Goal: Transaction & Acquisition: Purchase product/service

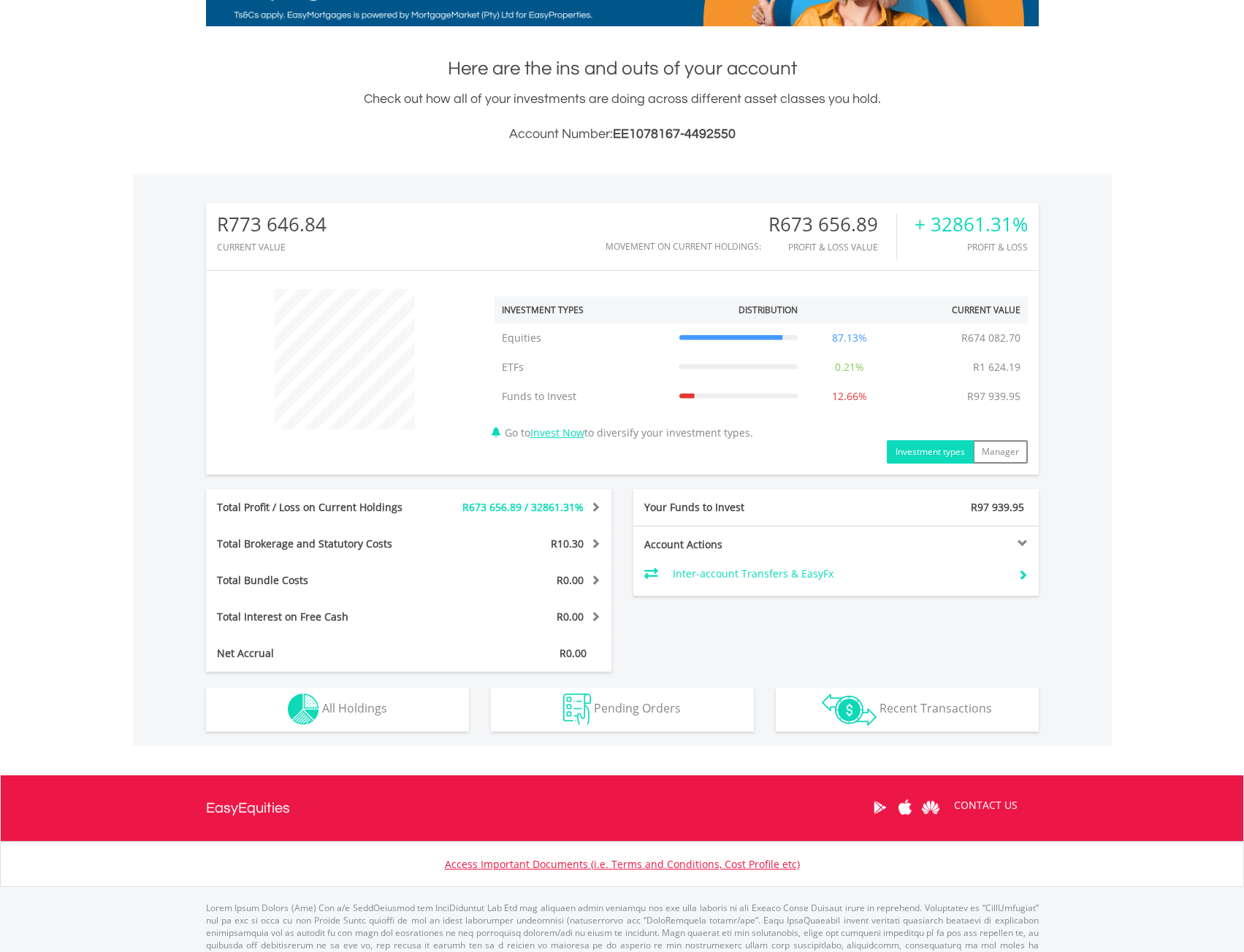
scroll to position [312, 0]
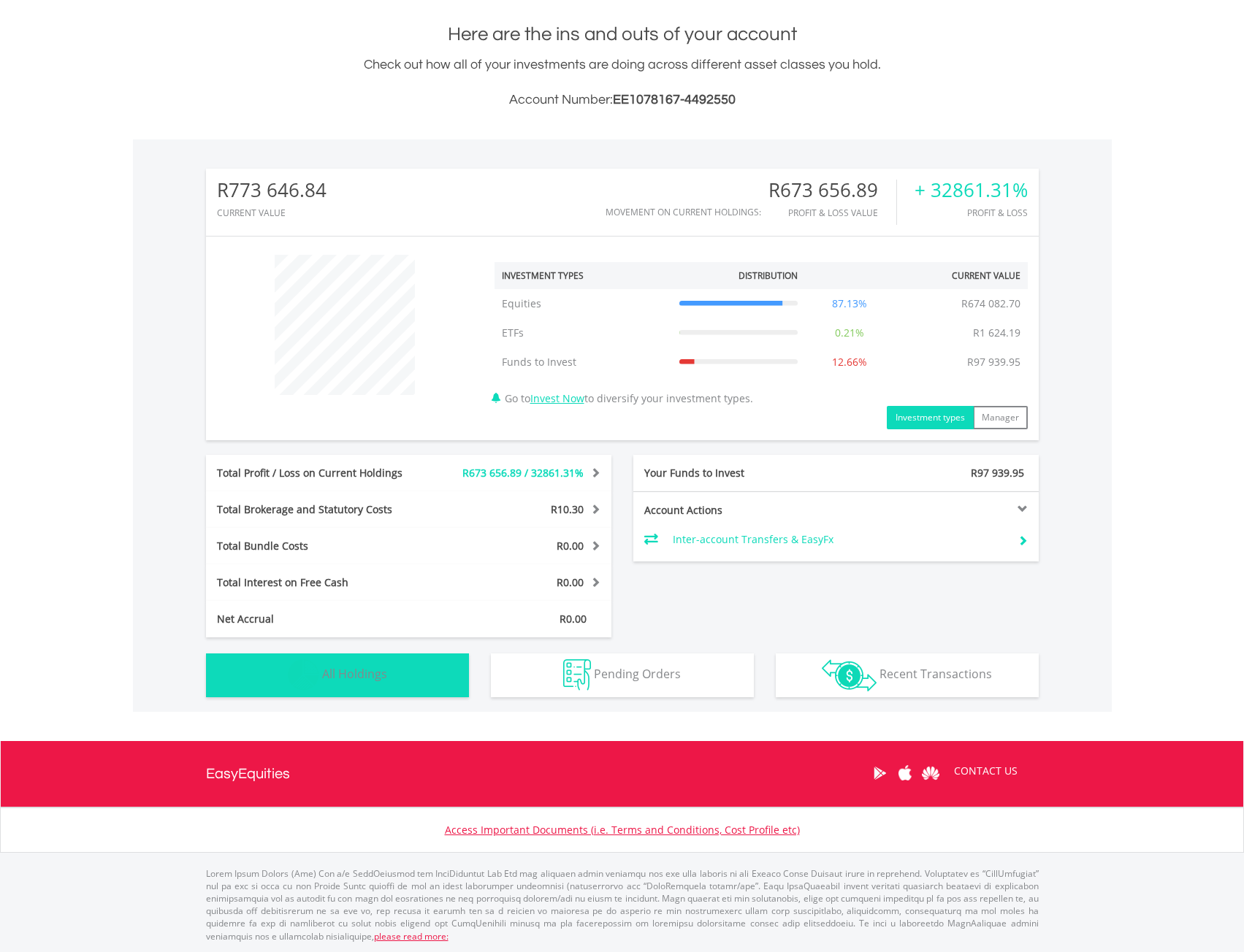
click at [358, 684] on button "Holdings All Holdings" at bounding box center [337, 675] width 263 height 44
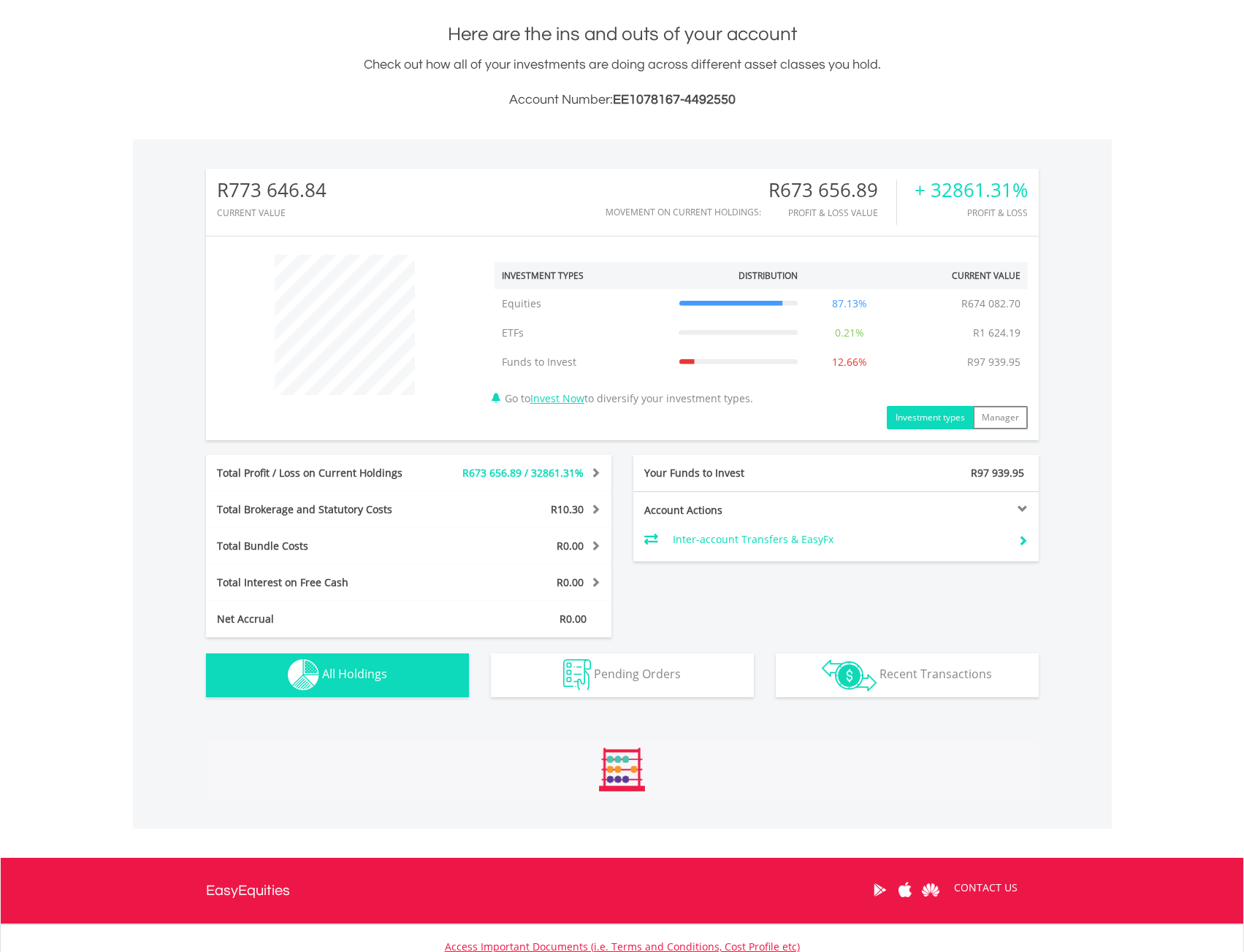
scroll to position [671, 0]
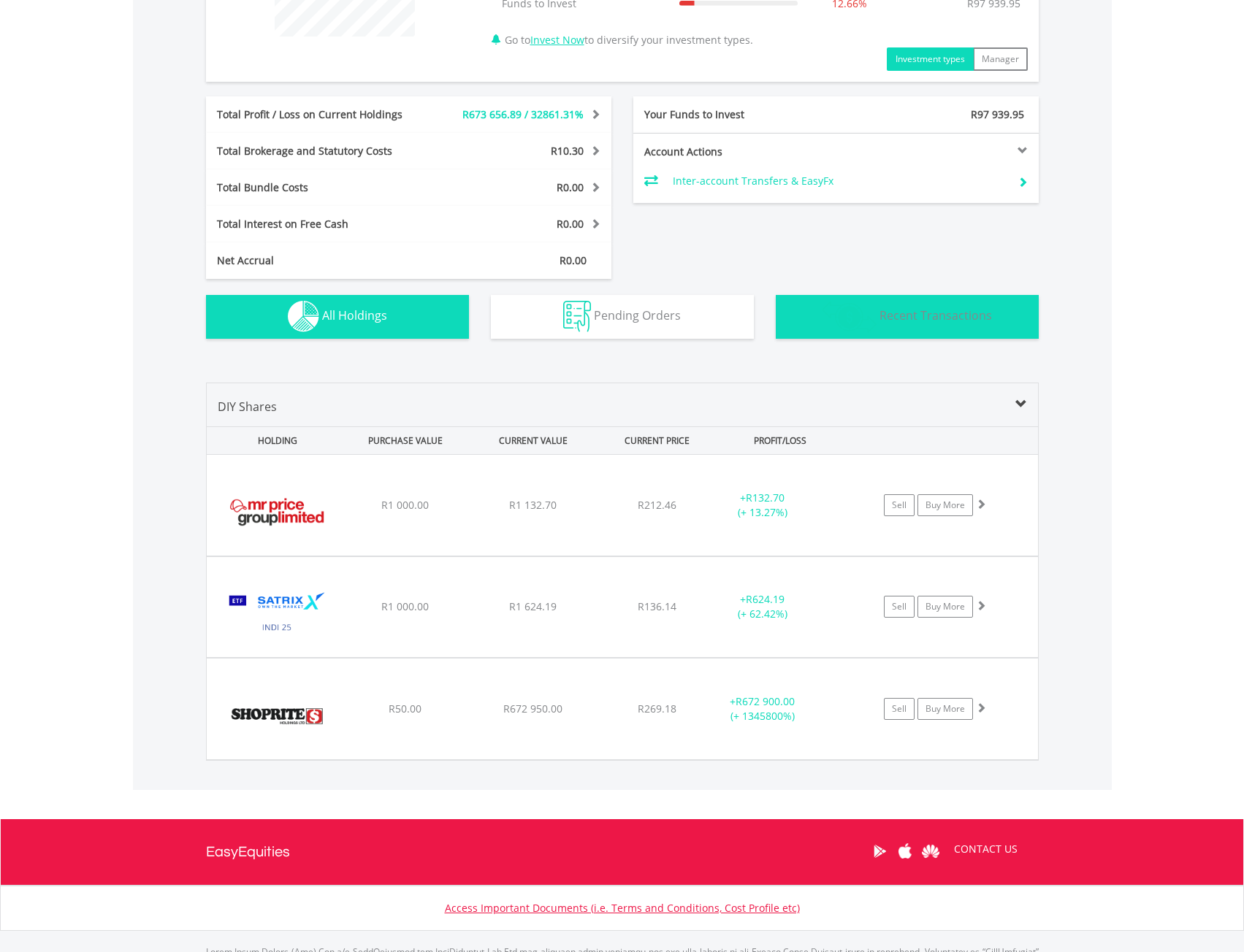
click at [920, 324] on button "Transactions Recent Transactions" at bounding box center [907, 316] width 263 height 44
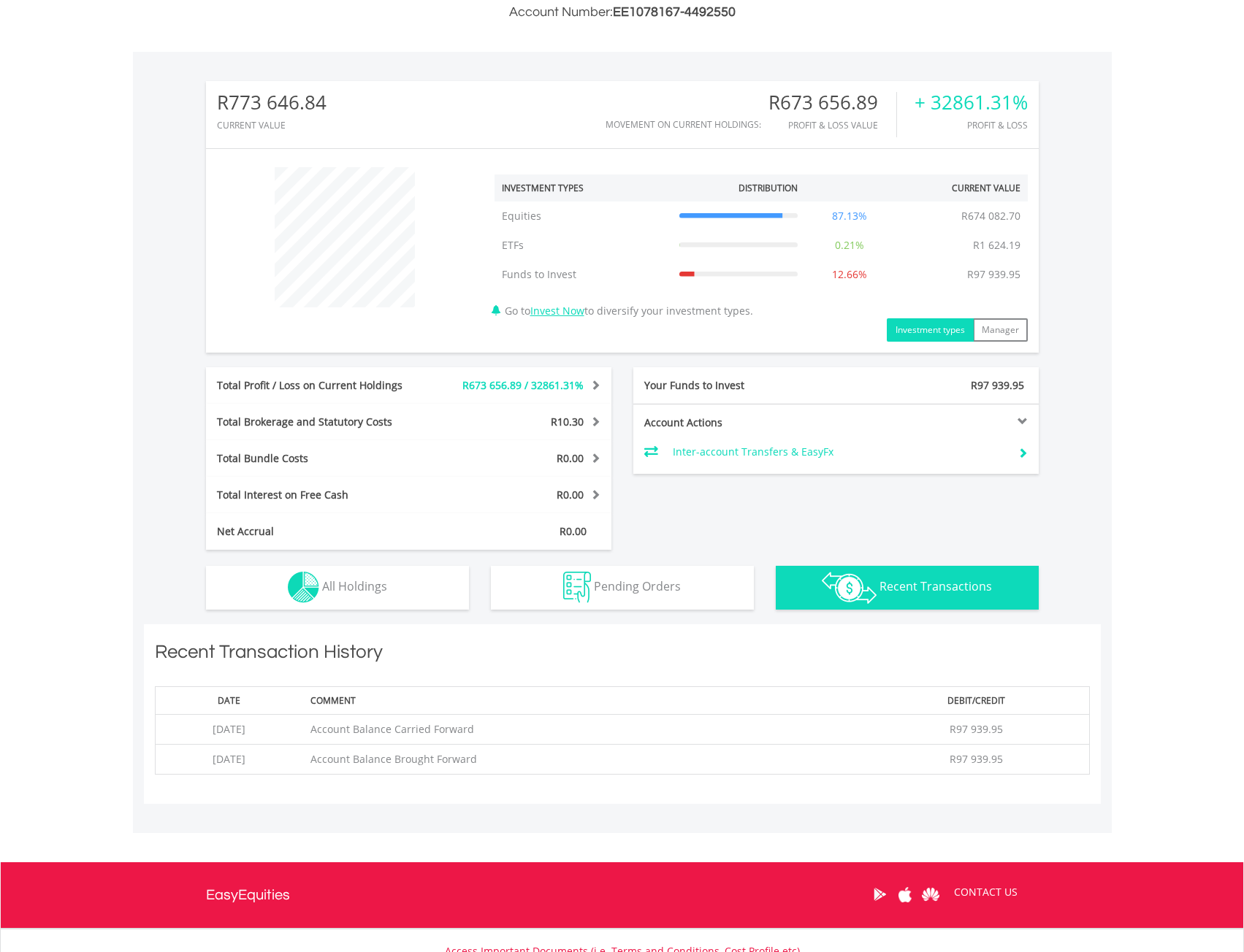
scroll to position [521, 0]
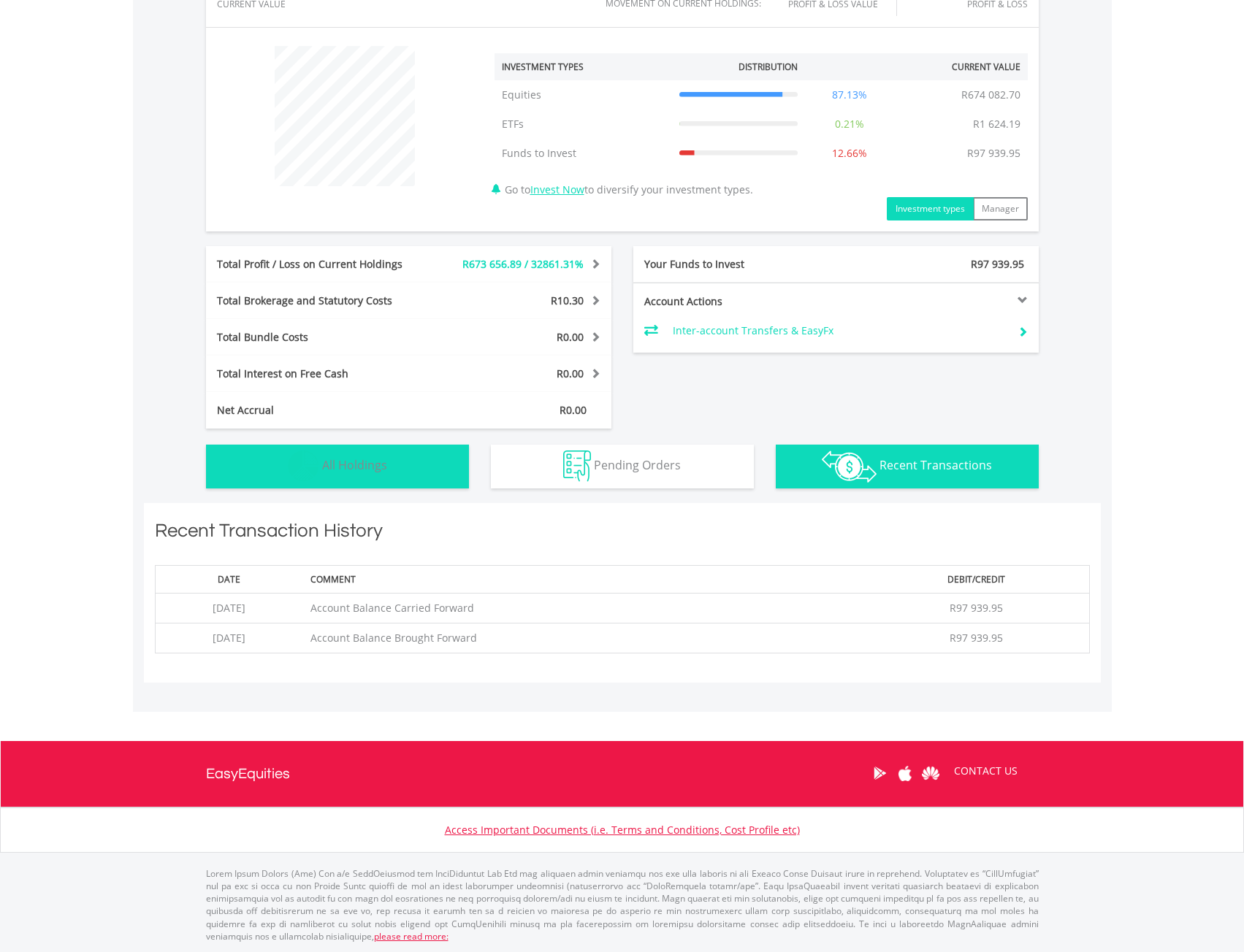
click at [413, 471] on button "Holdings All Holdings" at bounding box center [337, 466] width 263 height 44
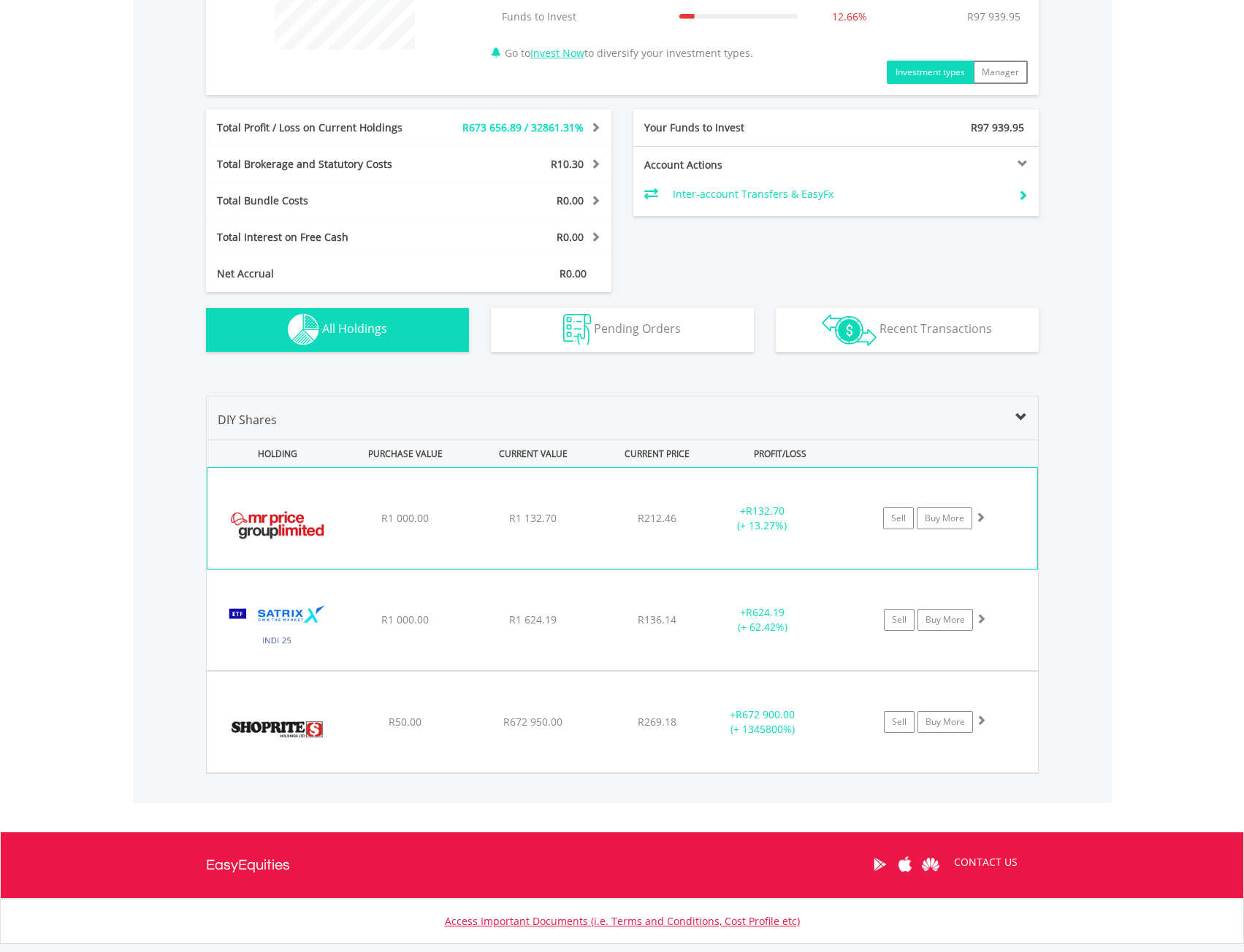
scroll to position [667, 0]
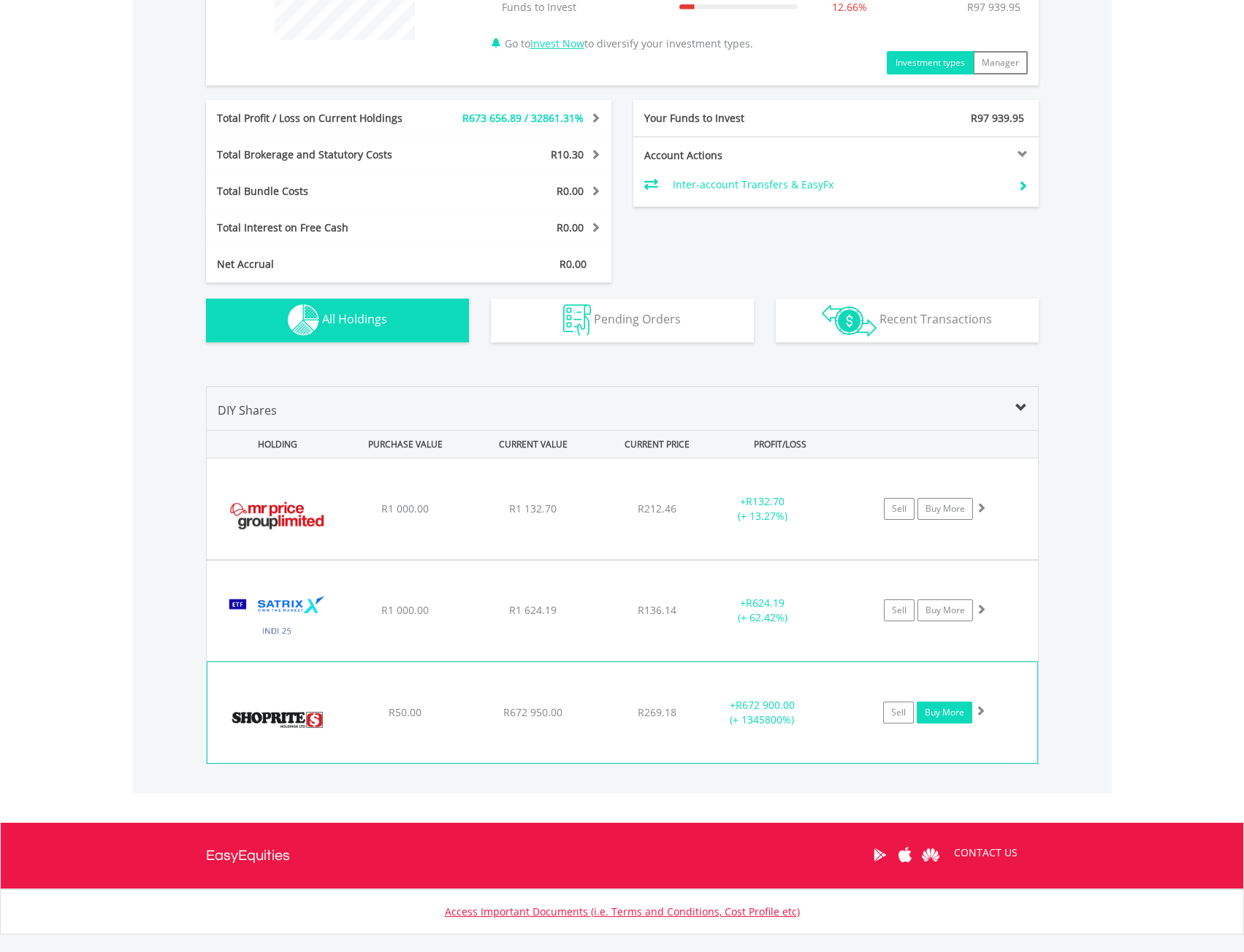
click at [968, 721] on link "Buy More" at bounding box center [945, 712] width 55 height 22
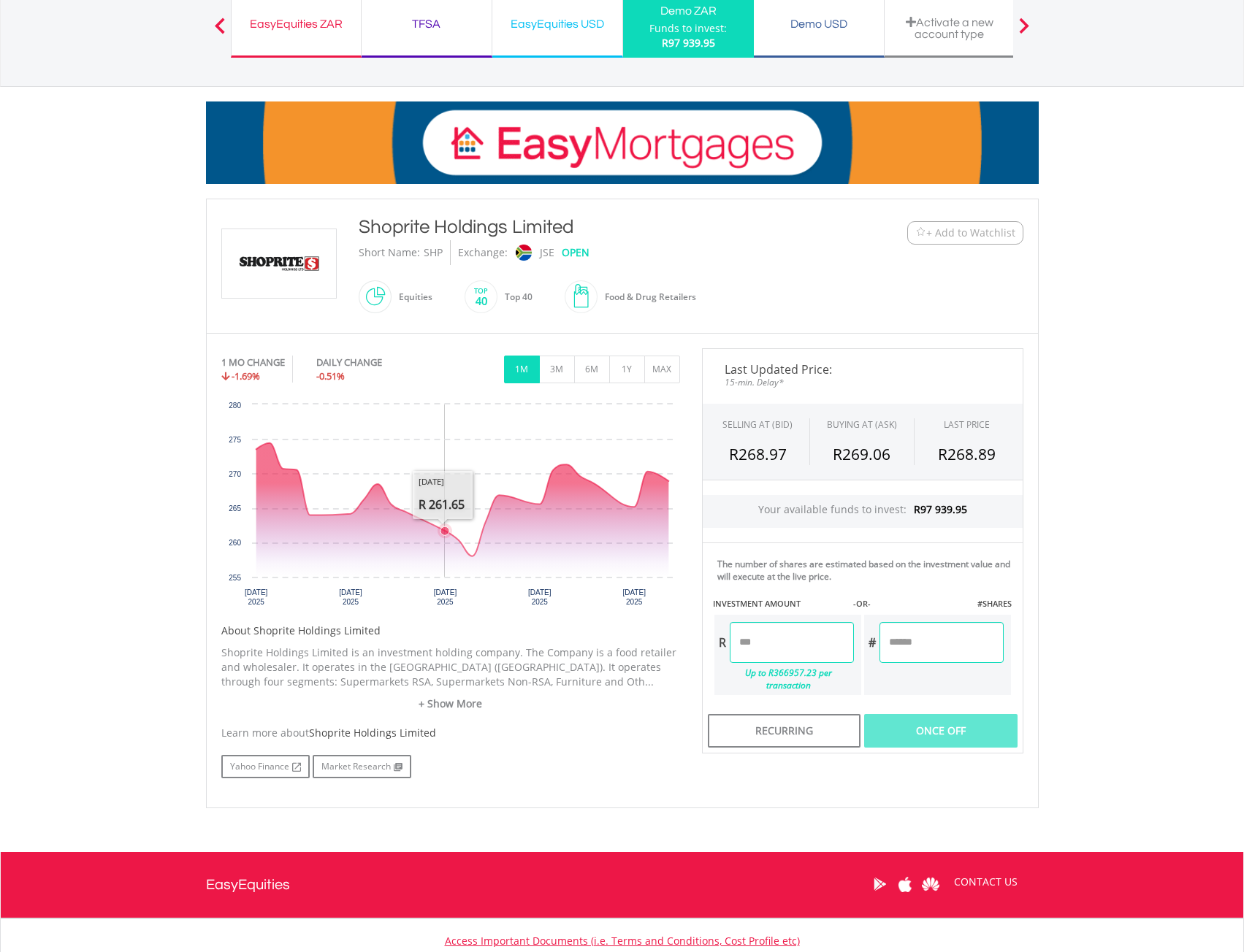
scroll to position [146, 0]
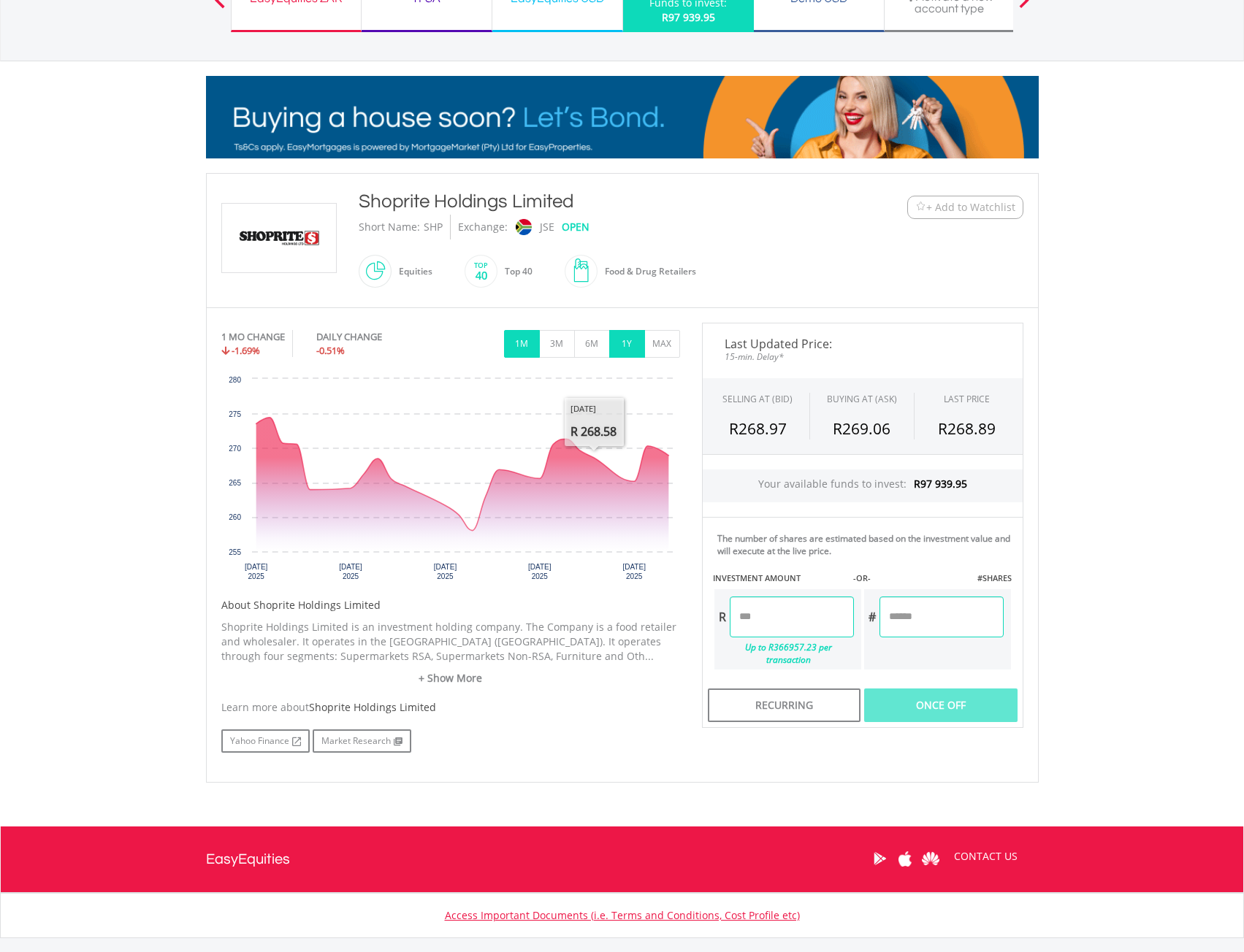
click at [630, 345] on button "1Y" at bounding box center [627, 344] width 36 height 28
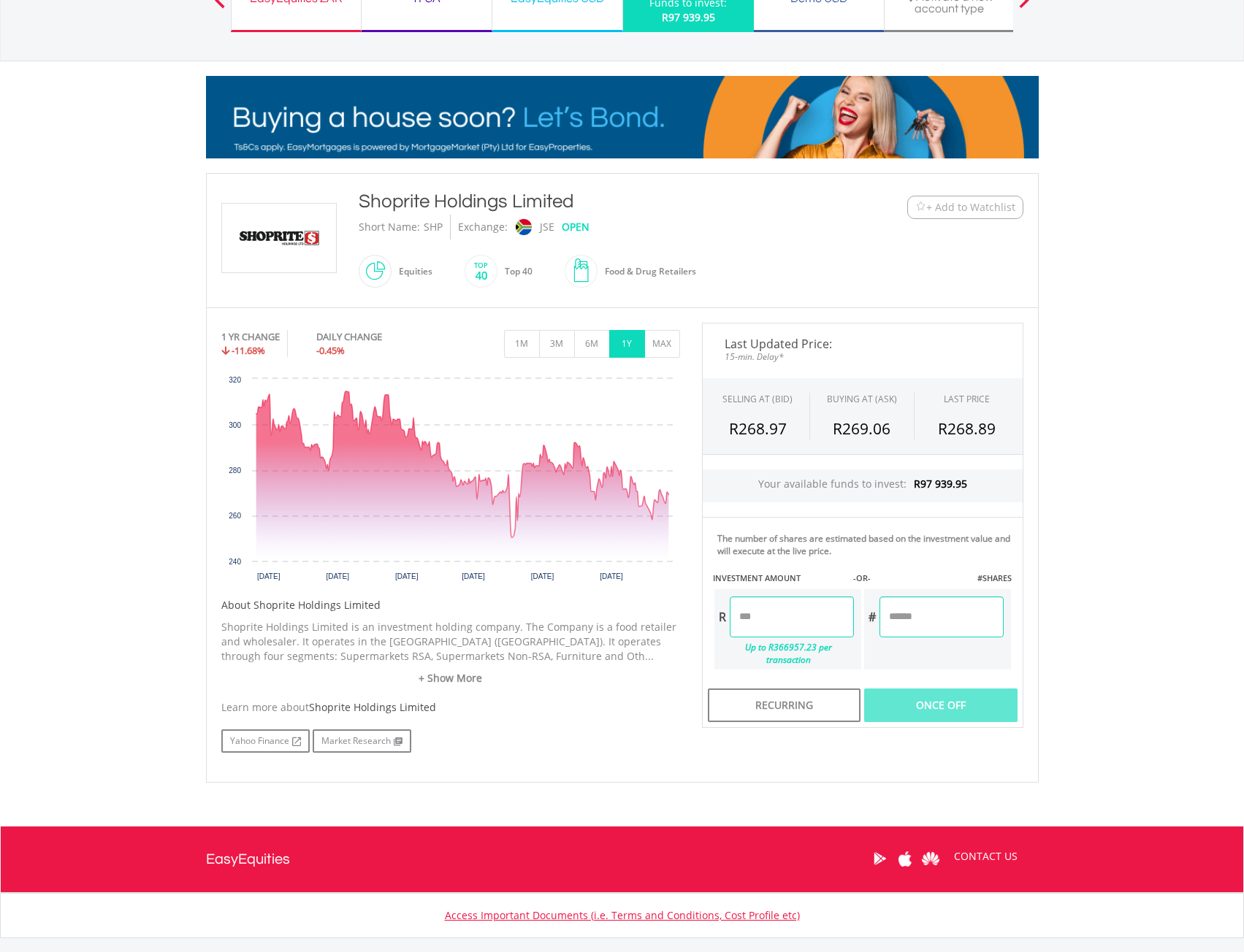
scroll to position [0, 0]
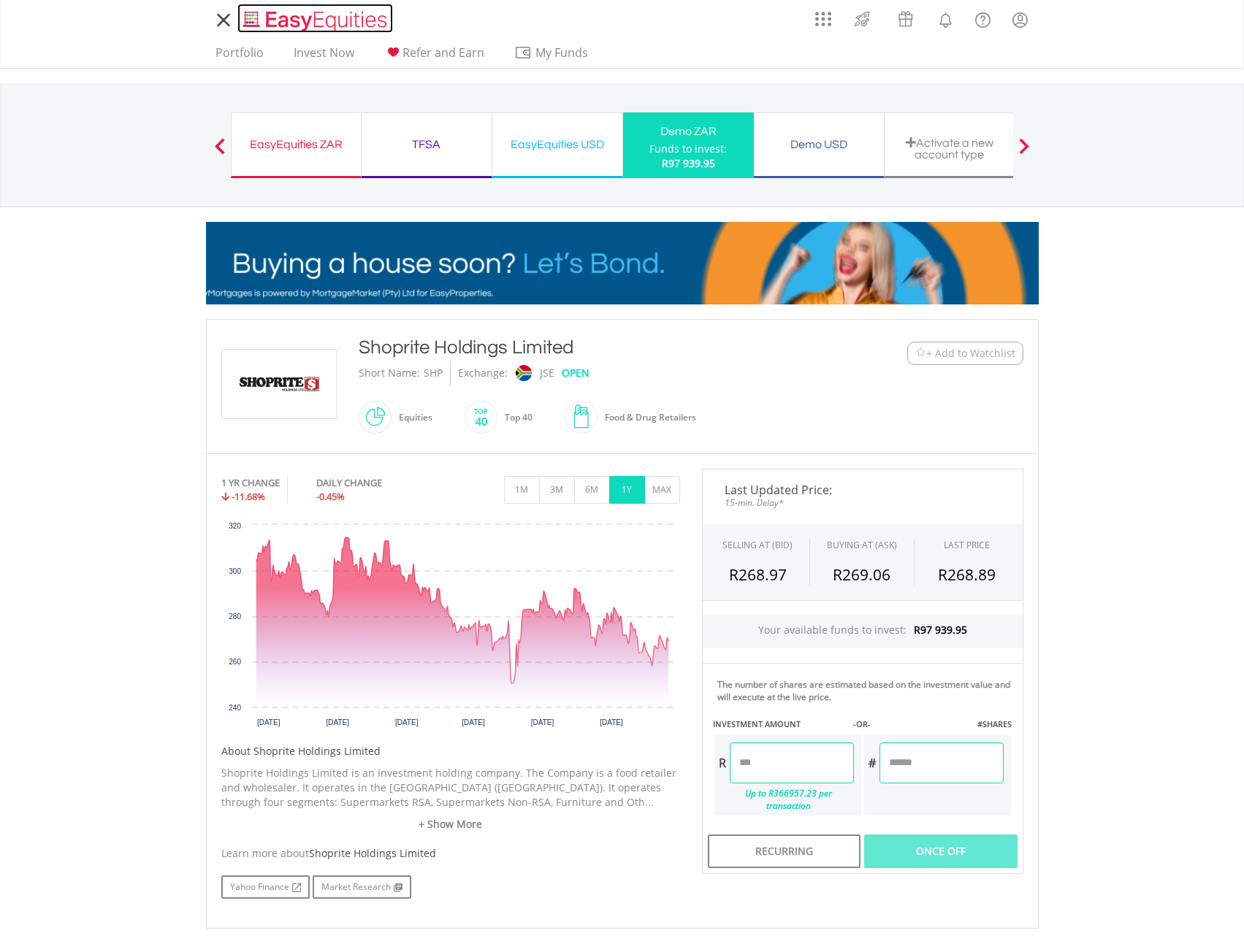
drag, startPoint x: 297, startPoint y: 21, endPoint x: 292, endPoint y: 15, distance: 7.8
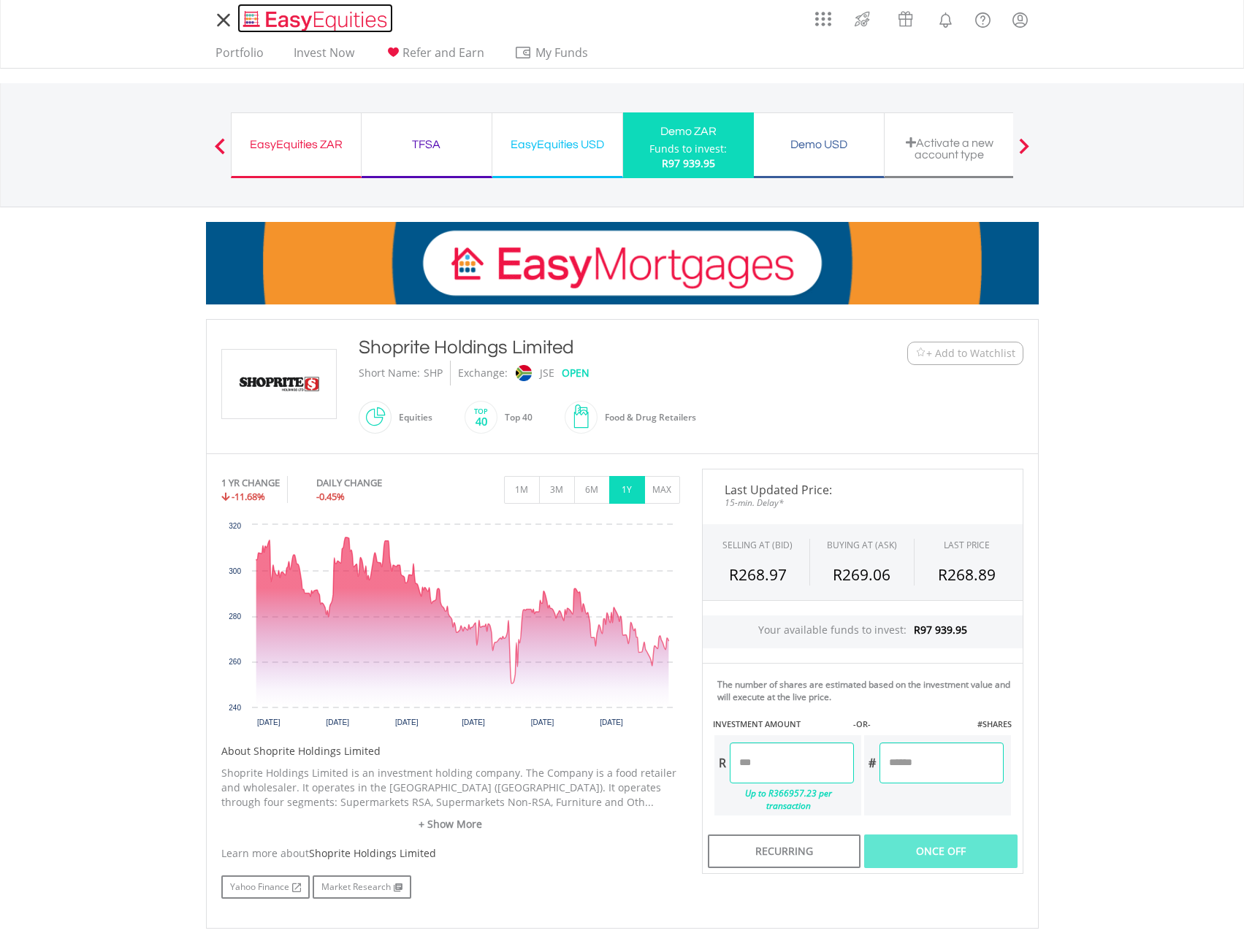
click at [297, 21] on img "Home page" at bounding box center [316, 20] width 153 height 24
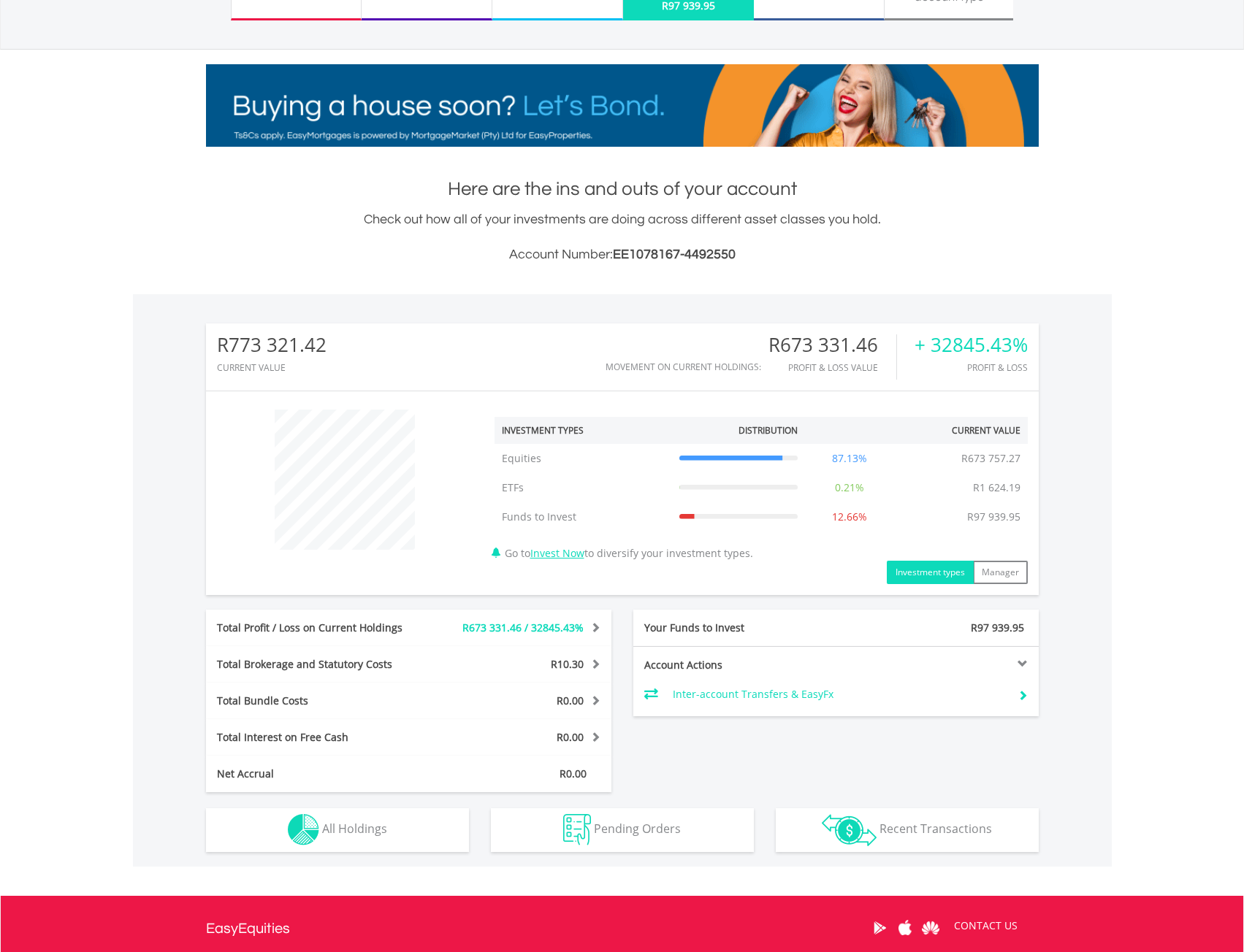
scroll to position [140, 277]
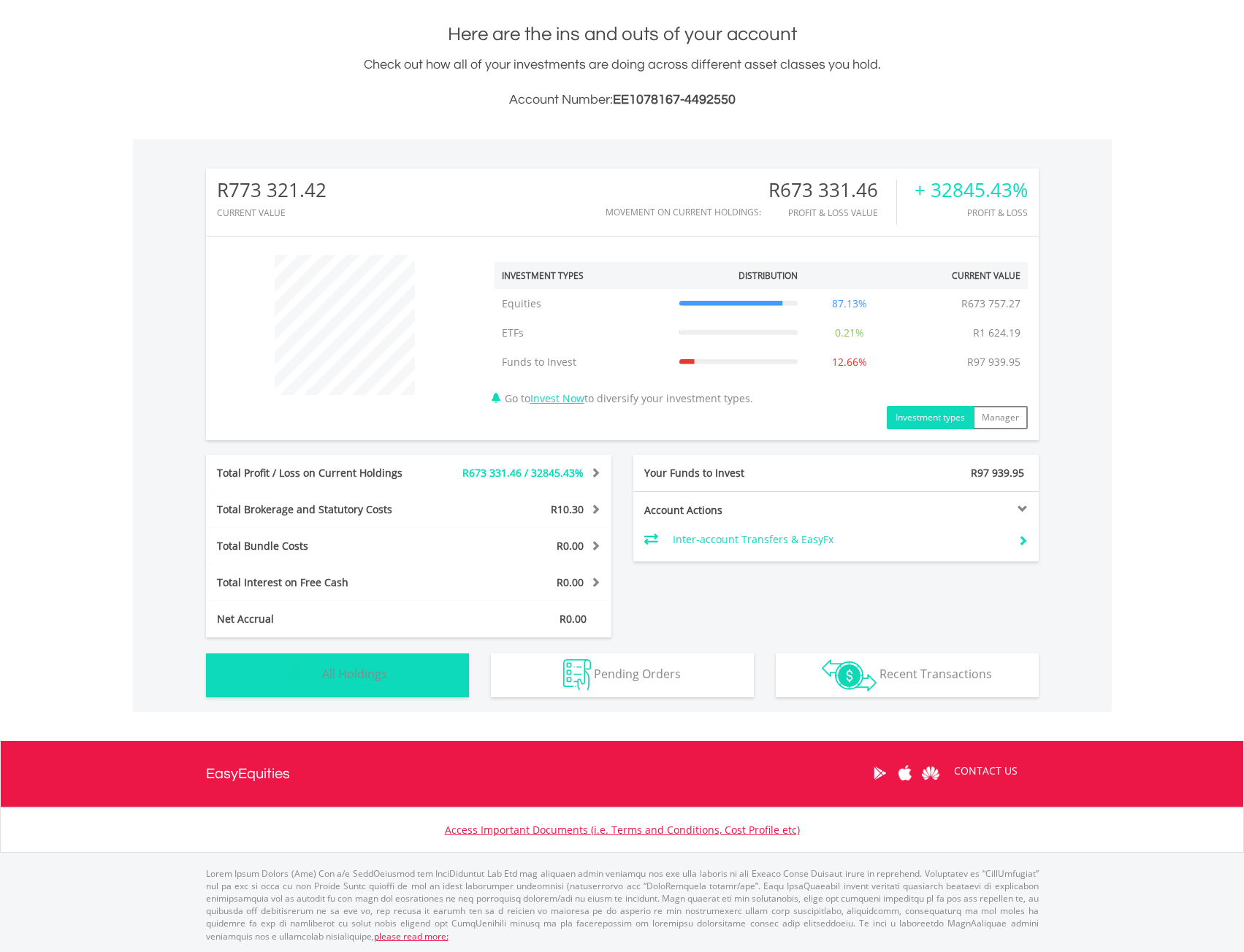
click at [379, 677] on span "All Holdings" at bounding box center [354, 673] width 65 height 16
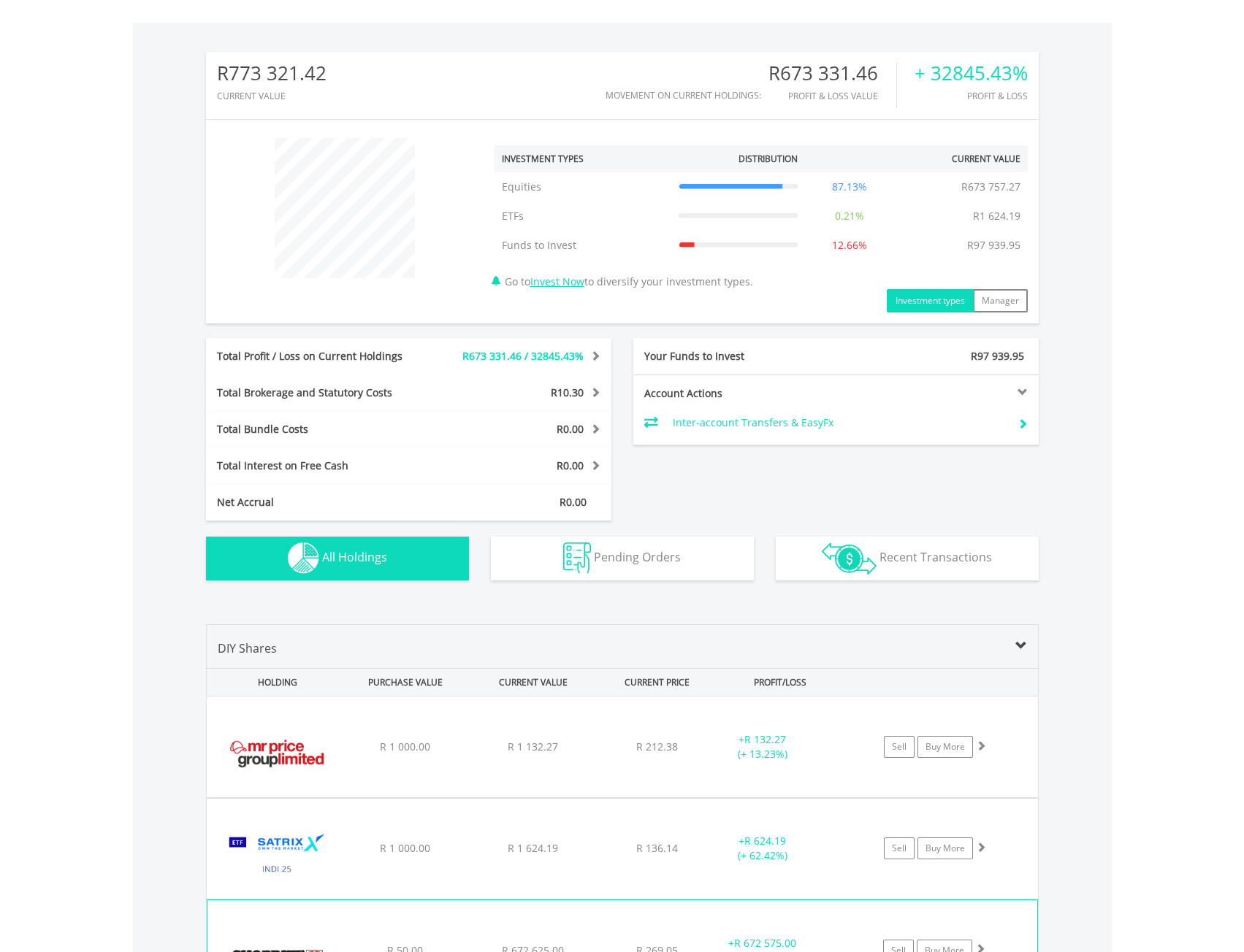
scroll to position [749, 0]
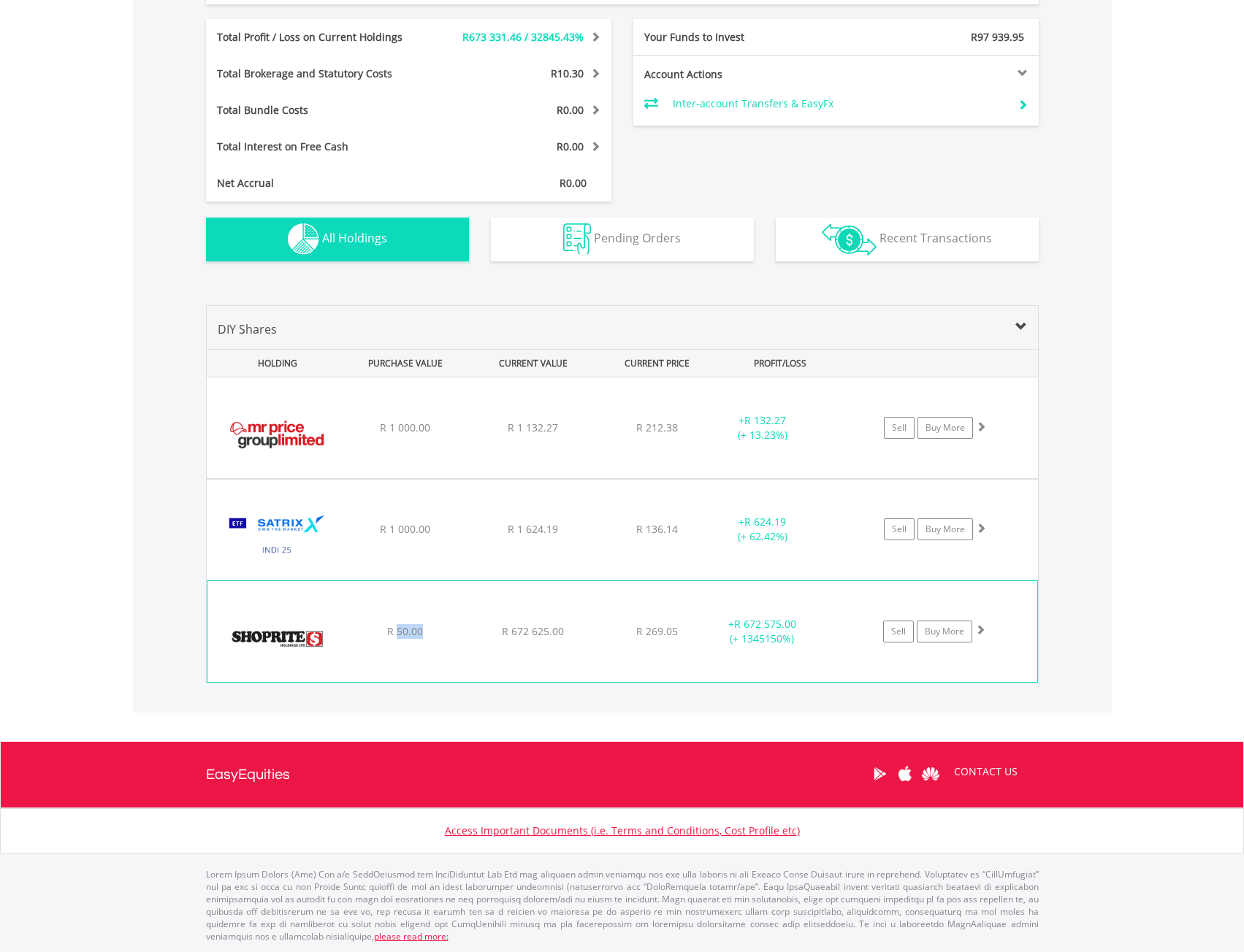
drag, startPoint x: 395, startPoint y: 628, endPoint x: 429, endPoint y: 643, distance: 37.2
click at [429, 478] on div "﻿ Shoprite Holdings Limited R 50.00 R 672 625.00 R 269.05 + R 672 575.00 (+ 134…" at bounding box center [622, 428] width 831 height 101
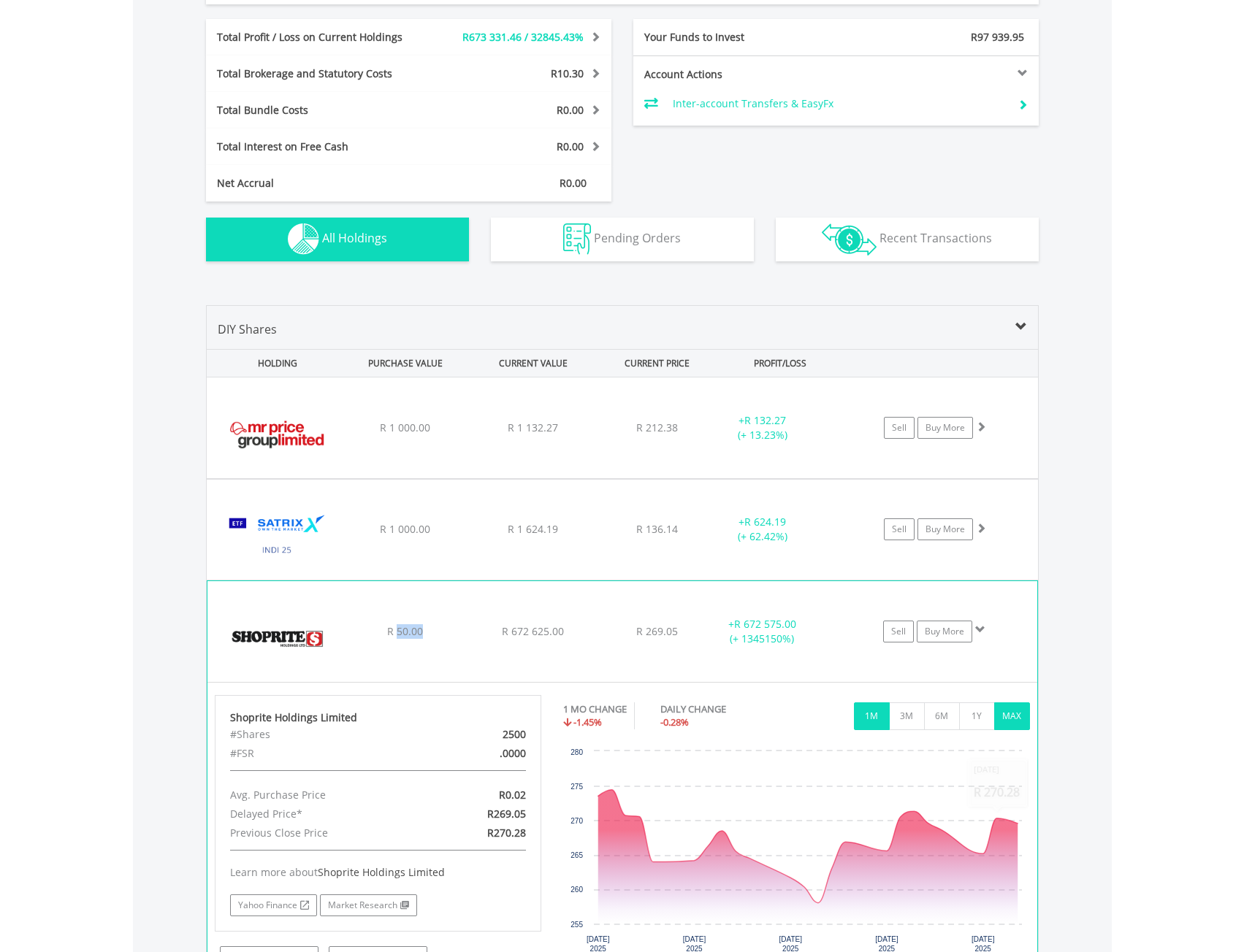
click at [1023, 714] on button "MAX" at bounding box center [1011, 716] width 36 height 28
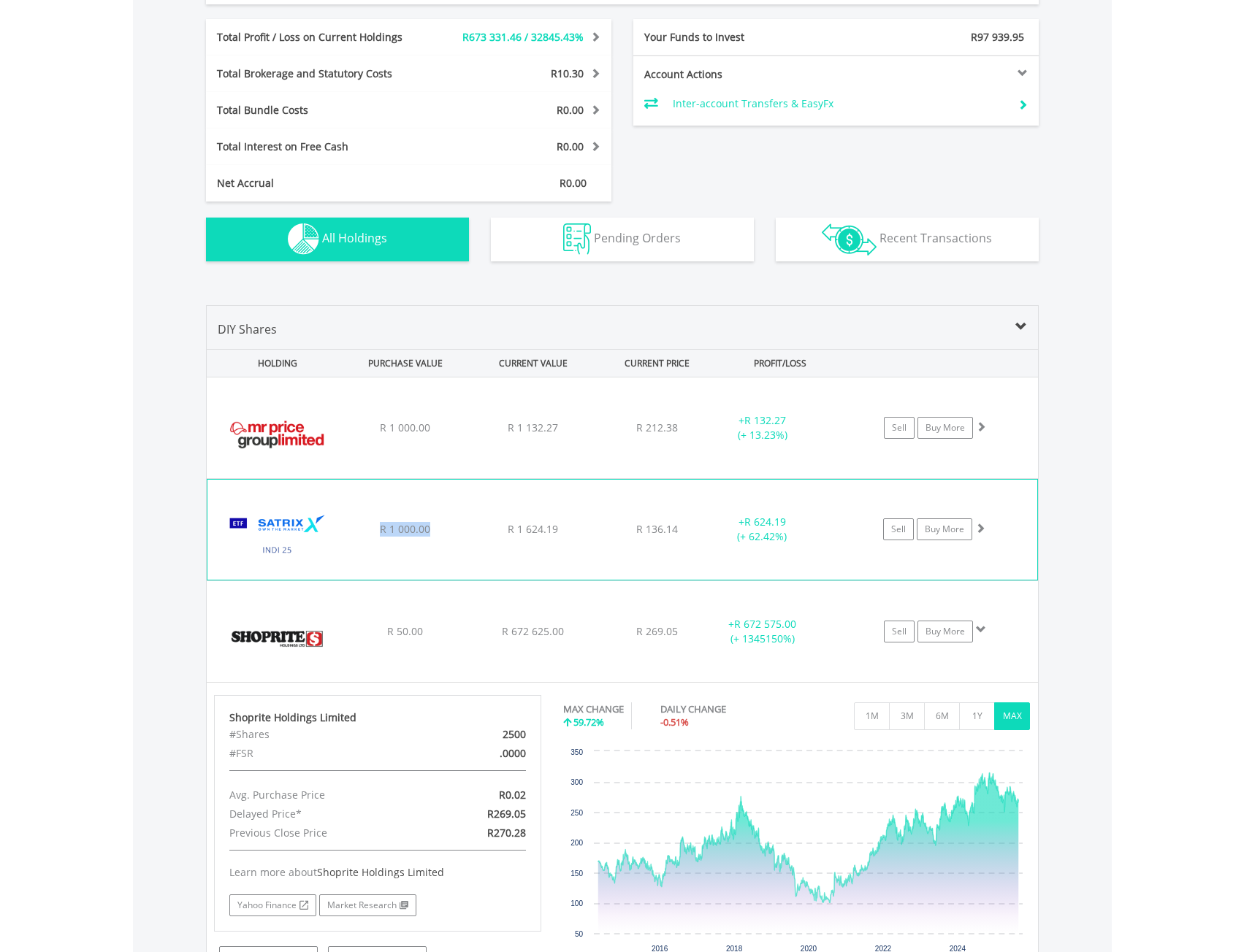
drag, startPoint x: 379, startPoint y: 528, endPoint x: 453, endPoint y: 554, distance: 78.4
click at [453, 478] on div "﻿ Satrix Capped INDI ETF R 1 000.00 R 1 624.19 R 136.14 + R 624.19 (+ 62.42%) S…" at bounding box center [622, 428] width 831 height 101
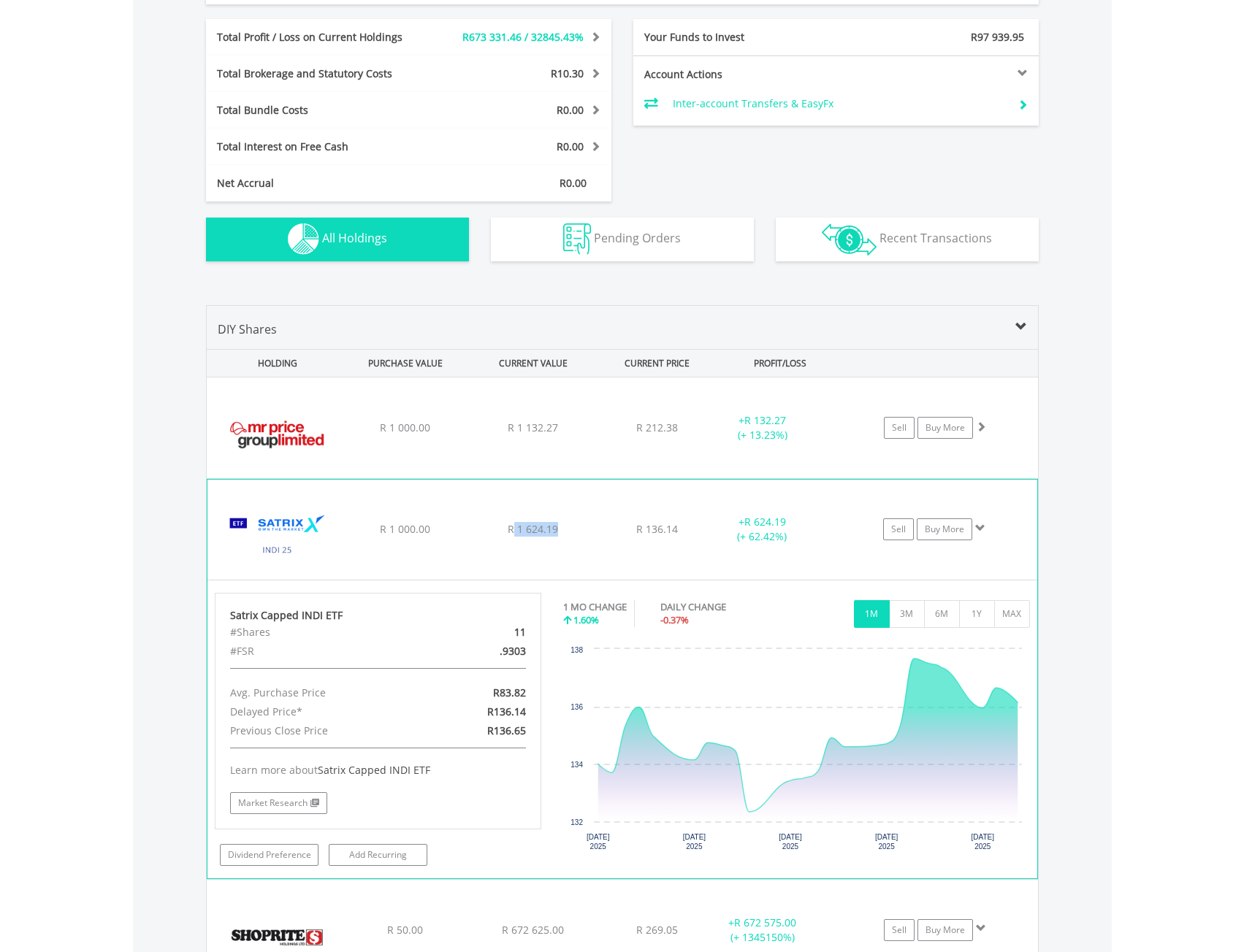
drag, startPoint x: 514, startPoint y: 529, endPoint x: 584, endPoint y: 545, distance: 71.8
click at [584, 478] on div "﻿ Satrix Capped INDI ETF R 1 000.00 R 1 624.19 R 136.14 + R 624.19 (+ 62.42%) S…" at bounding box center [622, 428] width 831 height 101
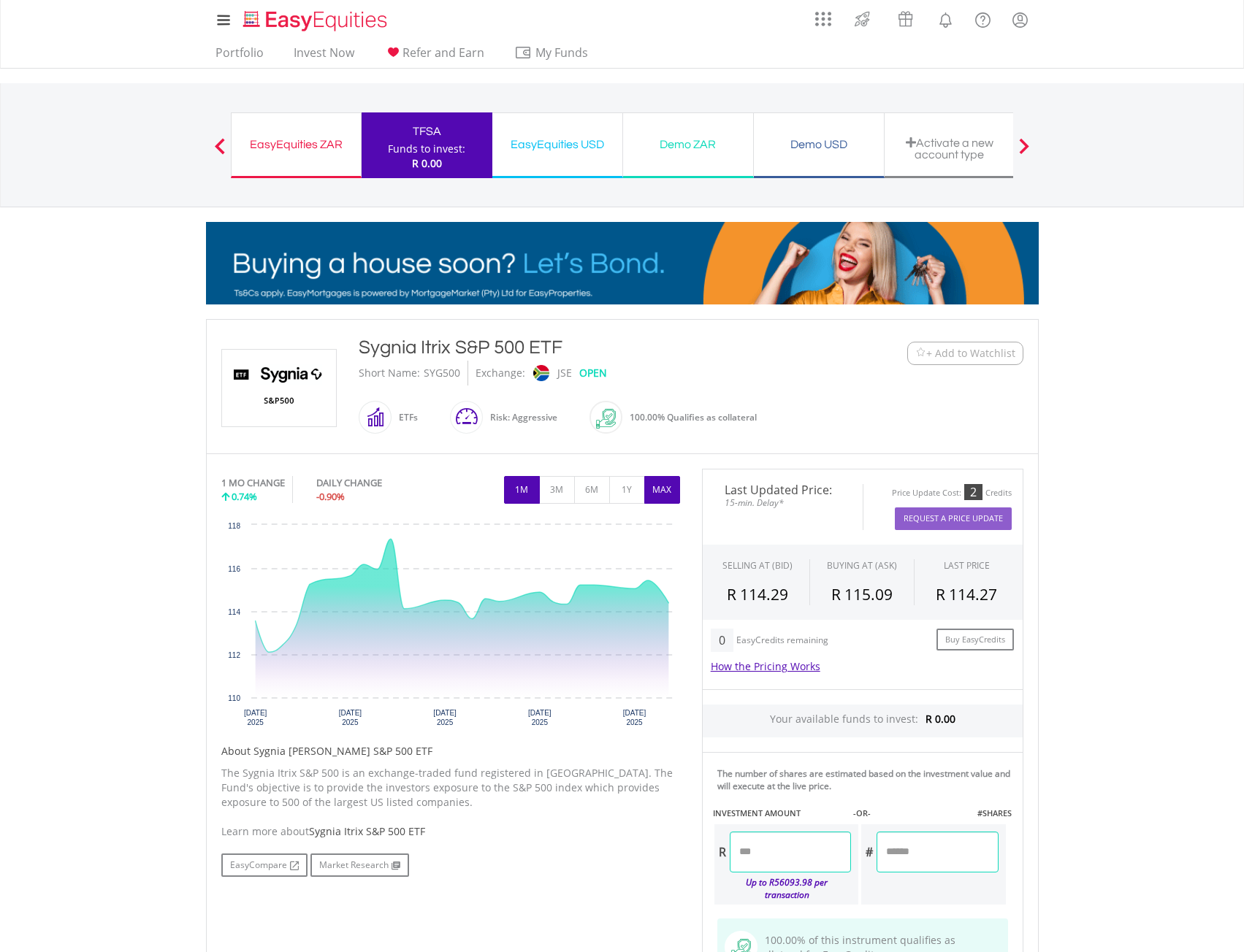
click at [661, 489] on button "MAX" at bounding box center [662, 490] width 36 height 28
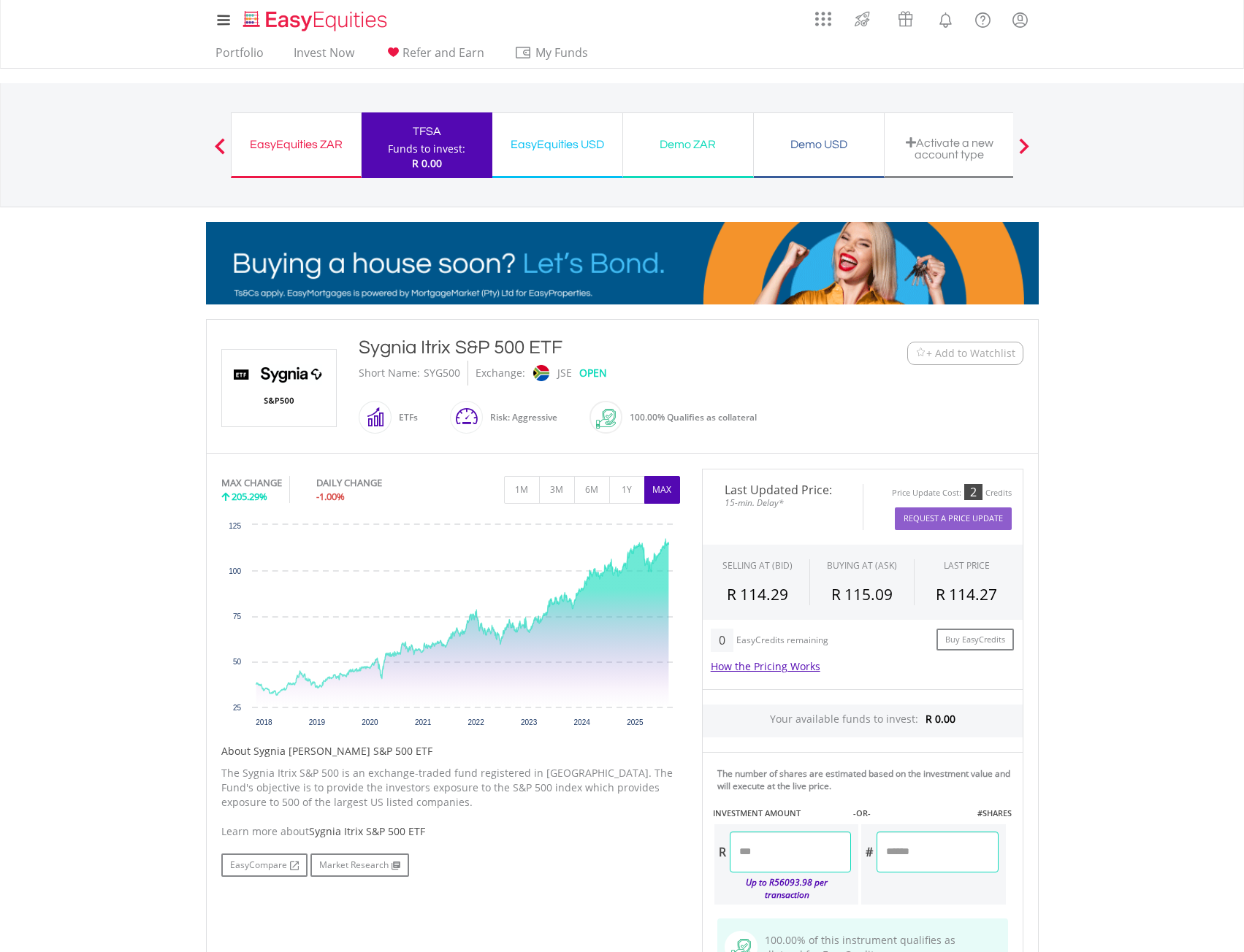
drag, startPoint x: 488, startPoint y: 416, endPoint x: 558, endPoint y: 425, distance: 70.6
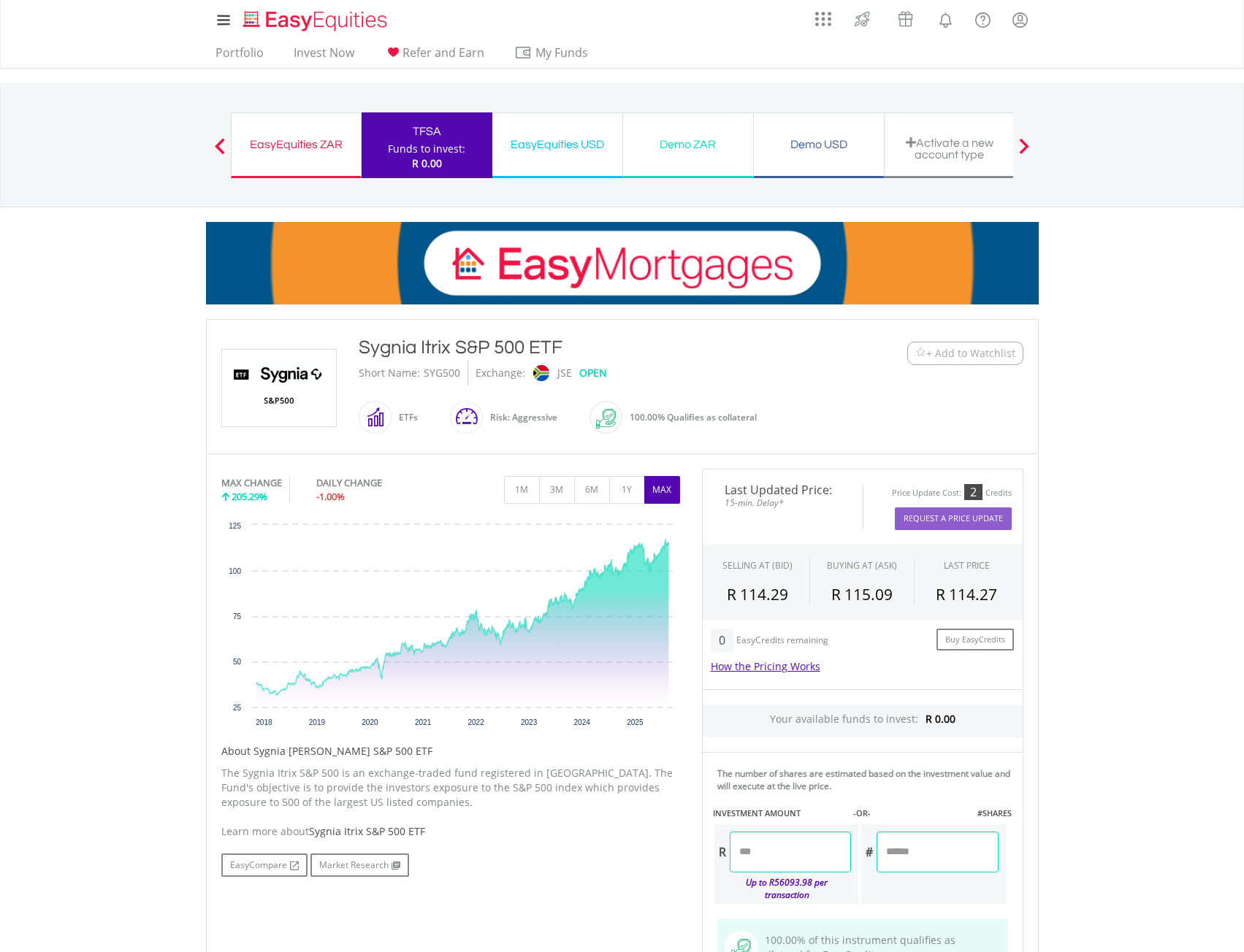
click at [558, 425] on div "ETFs Risk: Aggressive" at bounding box center [557, 431] width 398 height 14
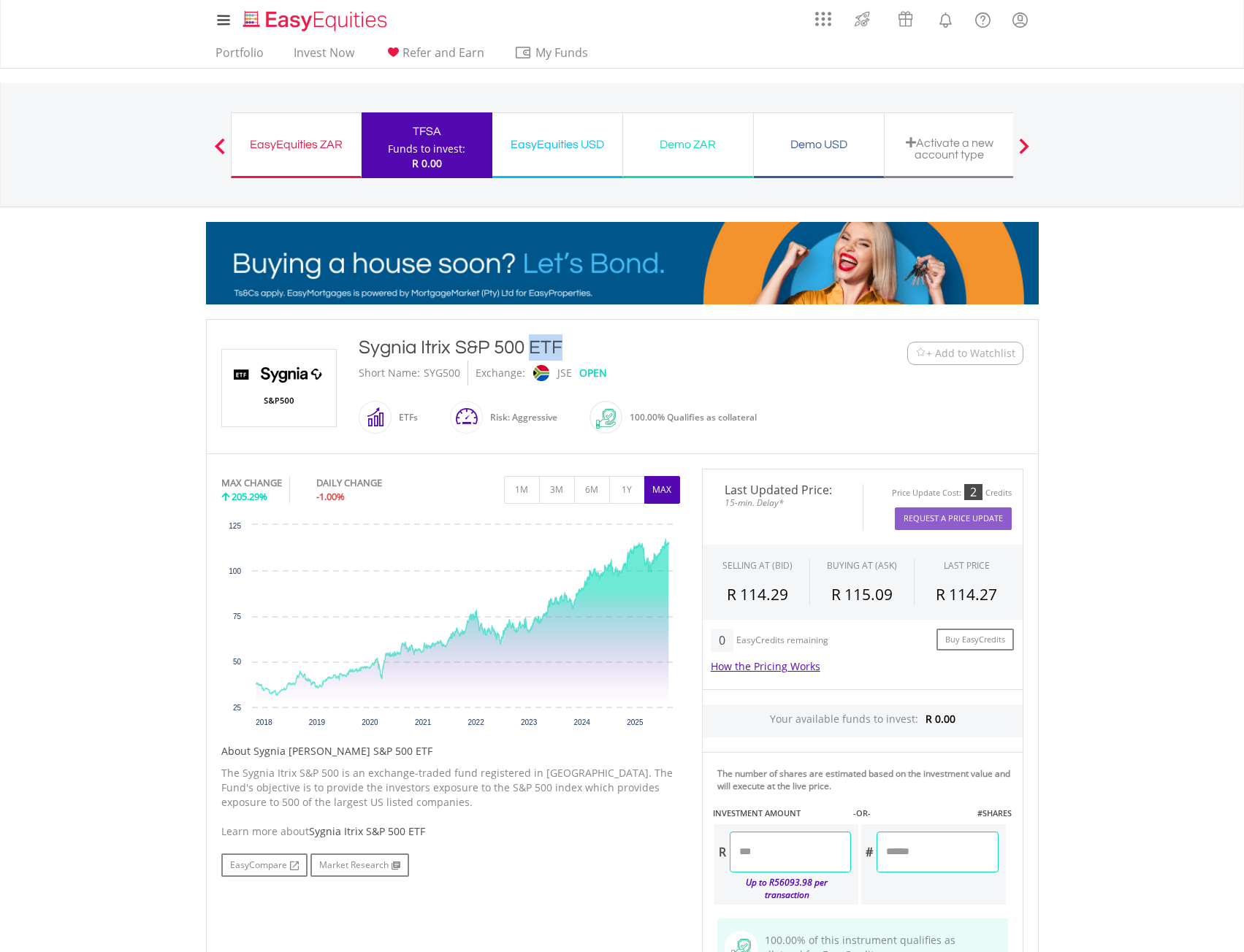
drag, startPoint x: 353, startPoint y: 352, endPoint x: 399, endPoint y: 343, distance: 46.9
click at [391, 359] on div "Sygnia Itrix S&P 500 ETF Short Name: SYG500 Exchange: JSE OPEN ETFs" at bounding box center [588, 387] width 481 height 104
drag, startPoint x: 589, startPoint y: 339, endPoint x: 353, endPoint y: 366, distance: 237.5
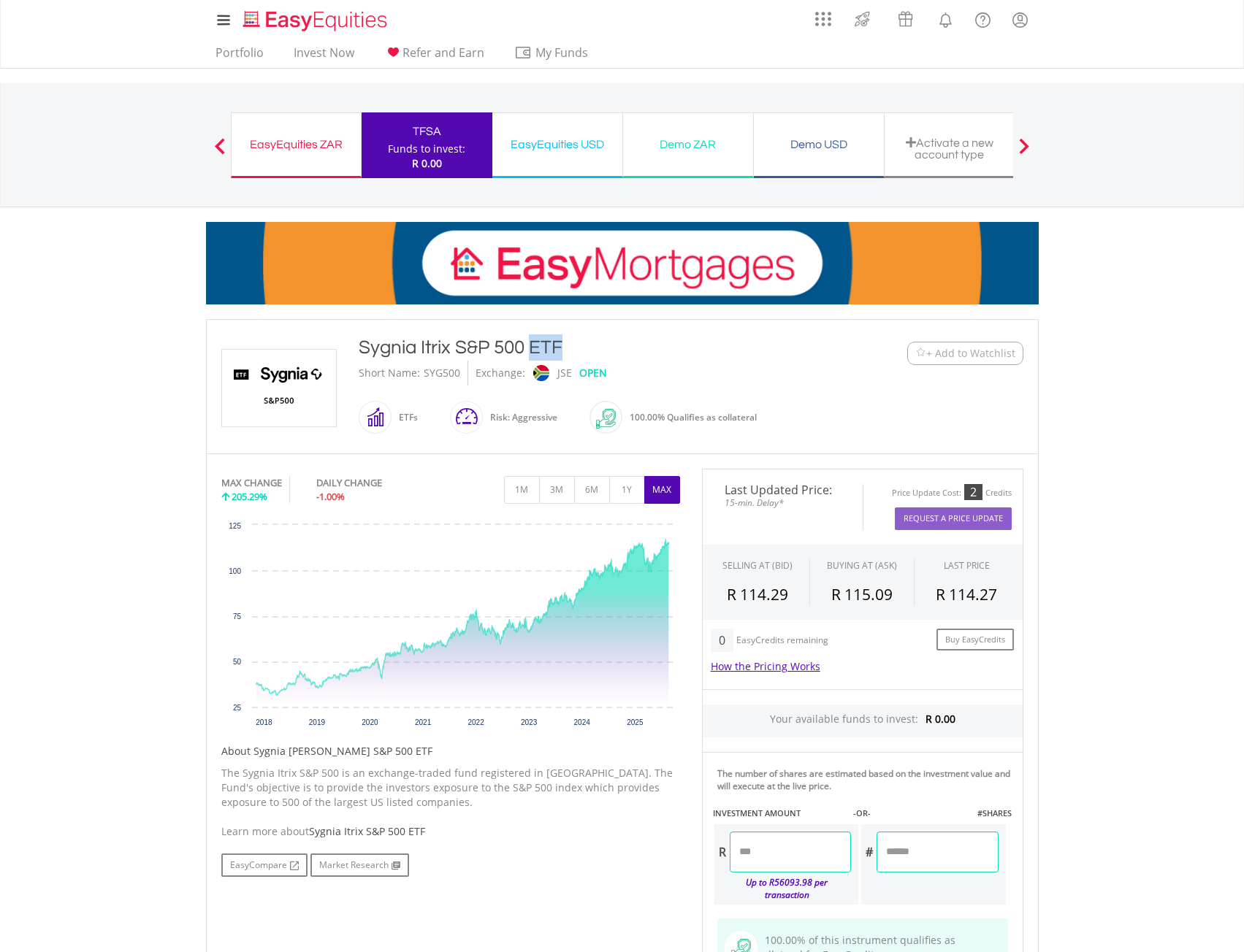
click at [353, 366] on div "Sygnia Itrix S&P 500 ETF Short Name: SYG500 Exchange: JSE OPEN ETFs" at bounding box center [588, 387] width 481 height 104
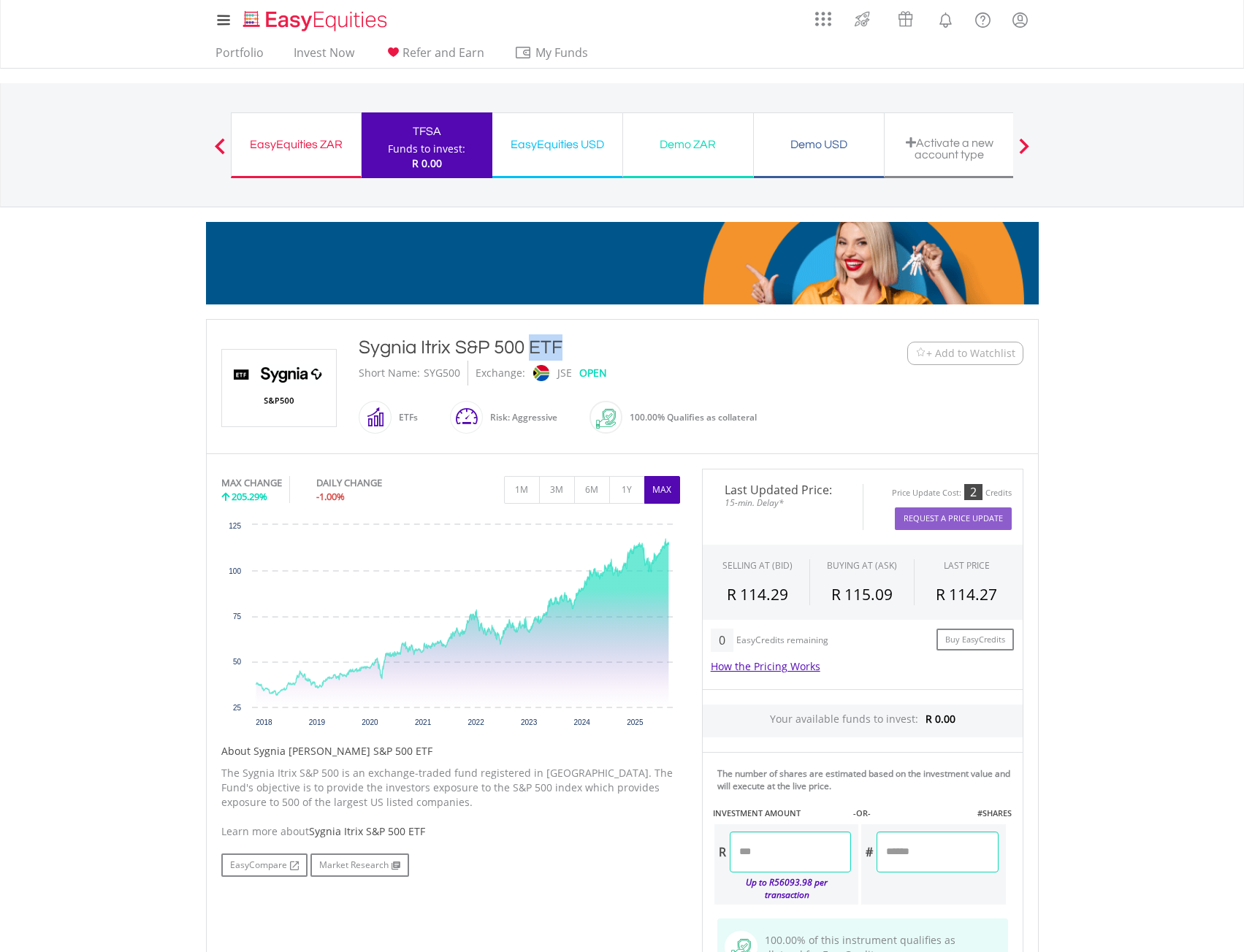
drag, startPoint x: 356, startPoint y: 350, endPoint x: 589, endPoint y: 336, distance: 233.4
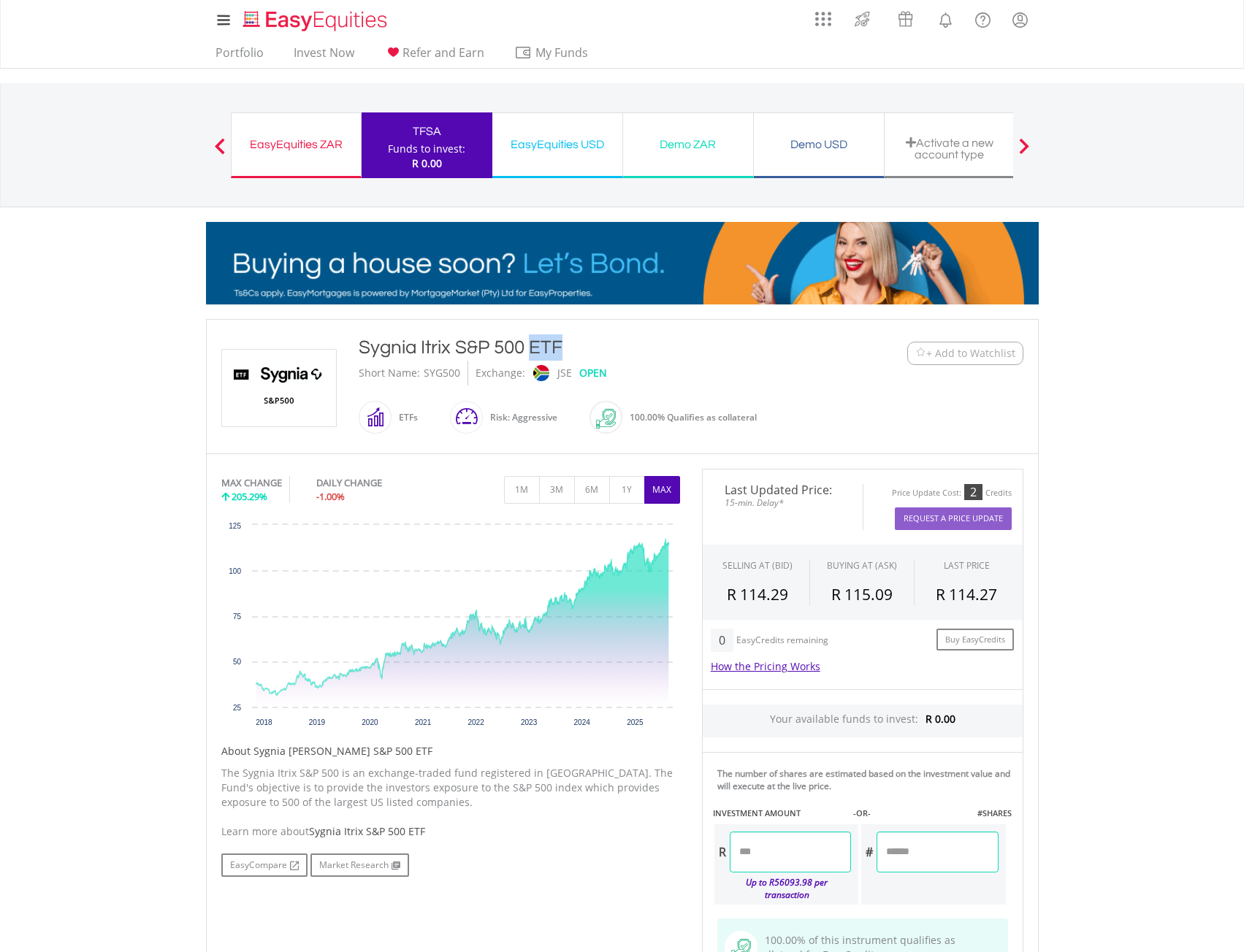
click at [589, 336] on div "Sygnia Itrix S&P 500 ETF Short Name: SYG500 Exchange: JSE OPEN ETFs" at bounding box center [588, 387] width 481 height 104
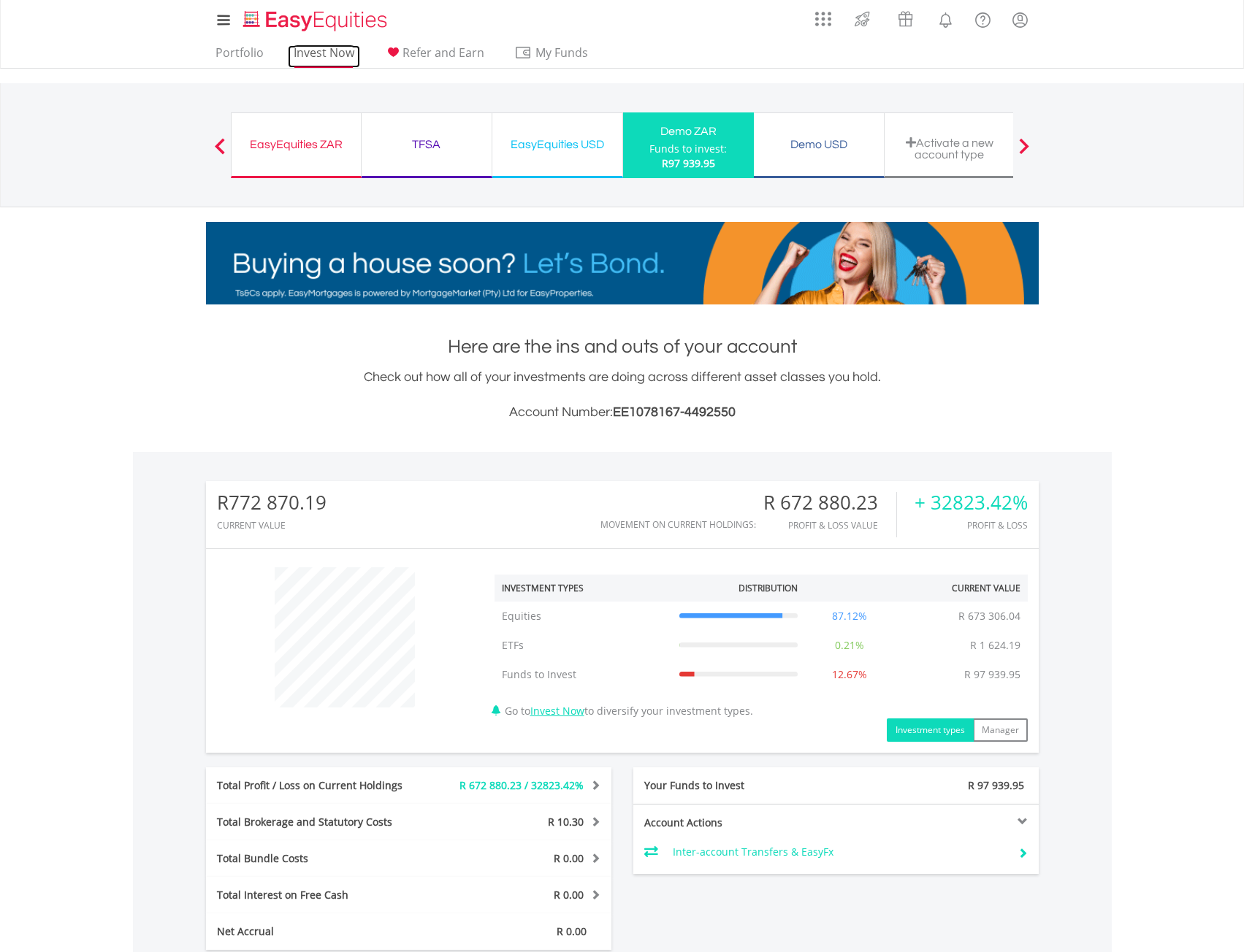
click at [311, 53] on link "Invest Now" at bounding box center [324, 56] width 72 height 22
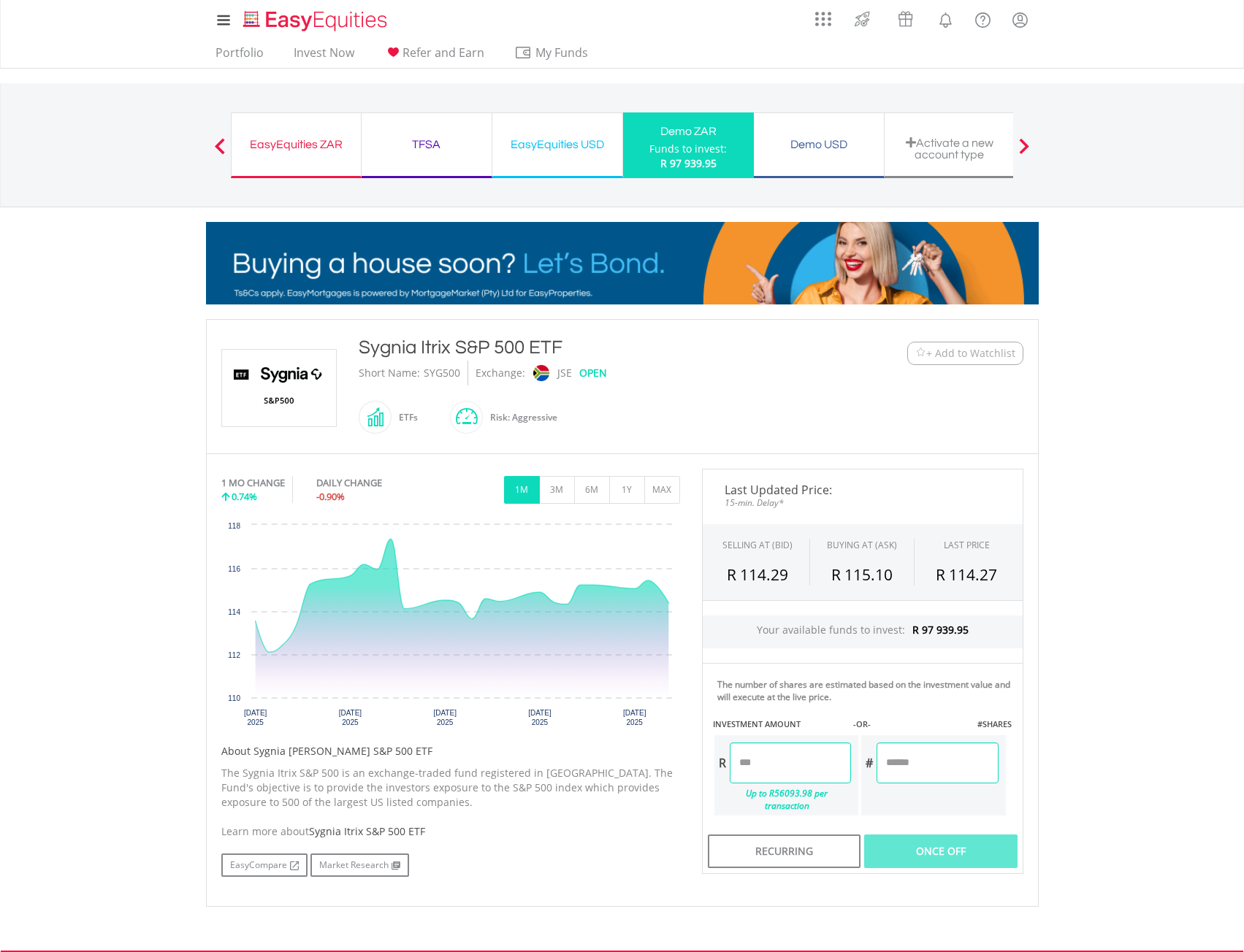
click at [799, 752] on input "number" at bounding box center [790, 762] width 121 height 41
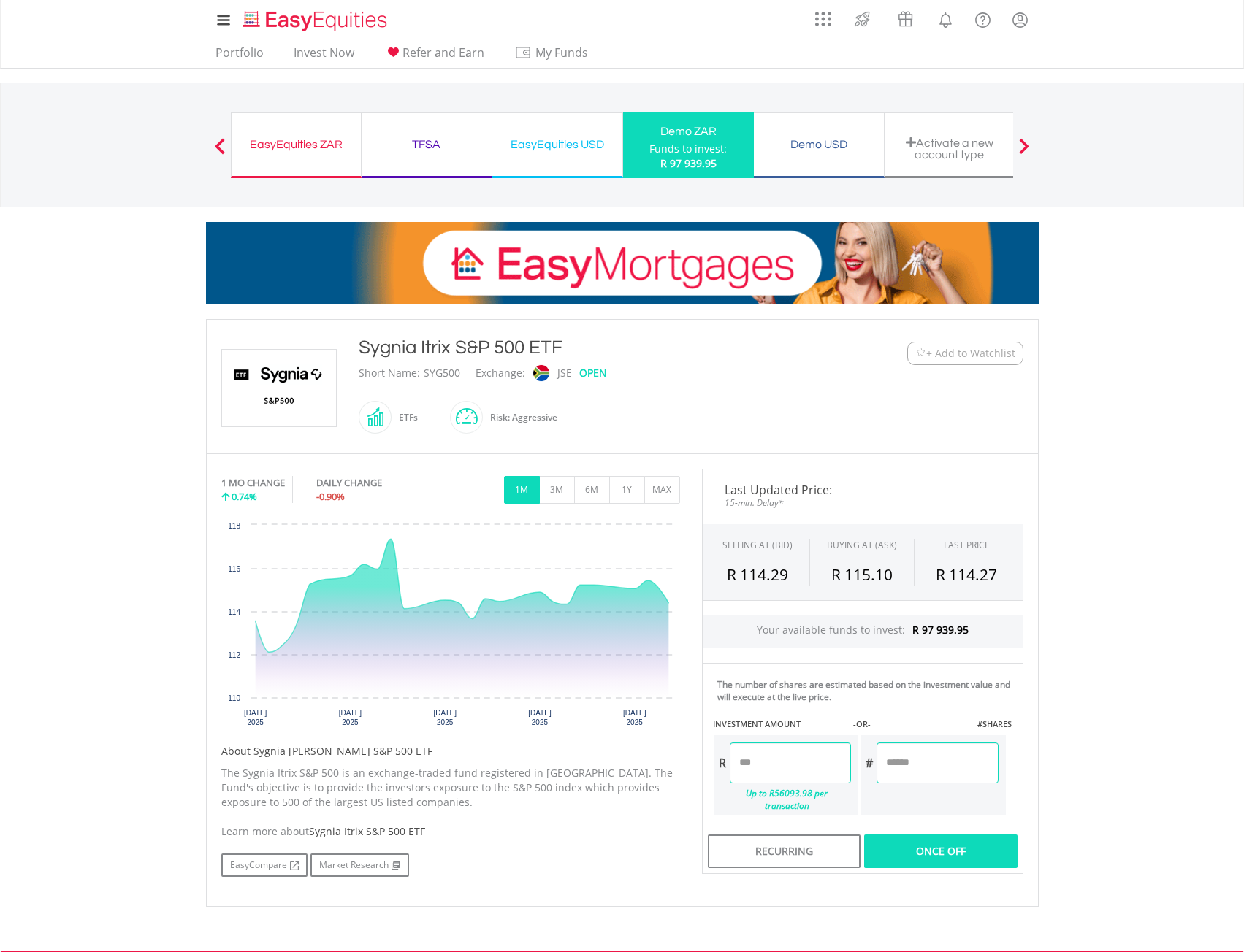
click at [932, 768] on div "Last Updated Price: 15-min. Delay* SELLING AT (BID) BUYING AT (ASK) LAST PRICE …" at bounding box center [862, 672] width 343 height 405
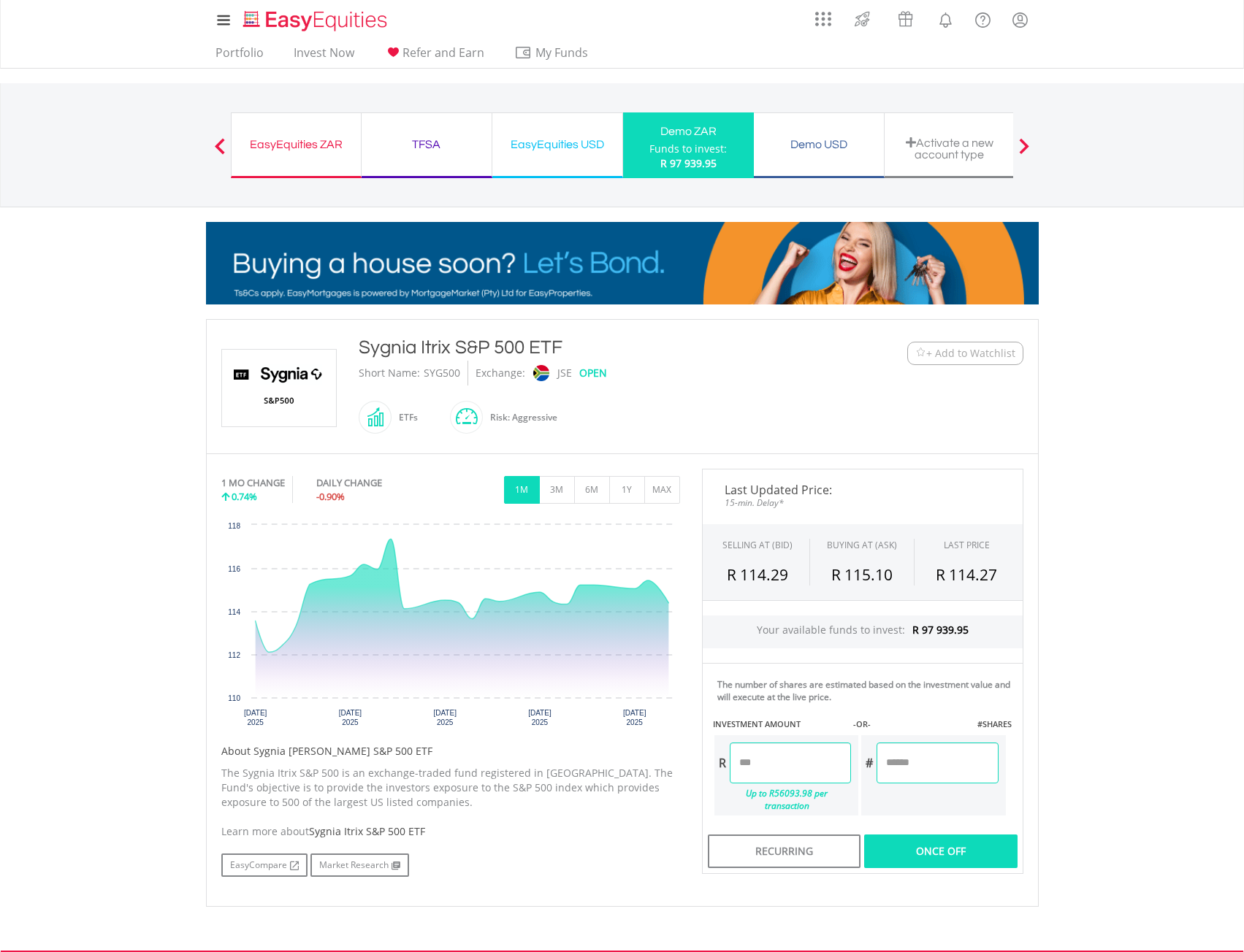
type input "*******"
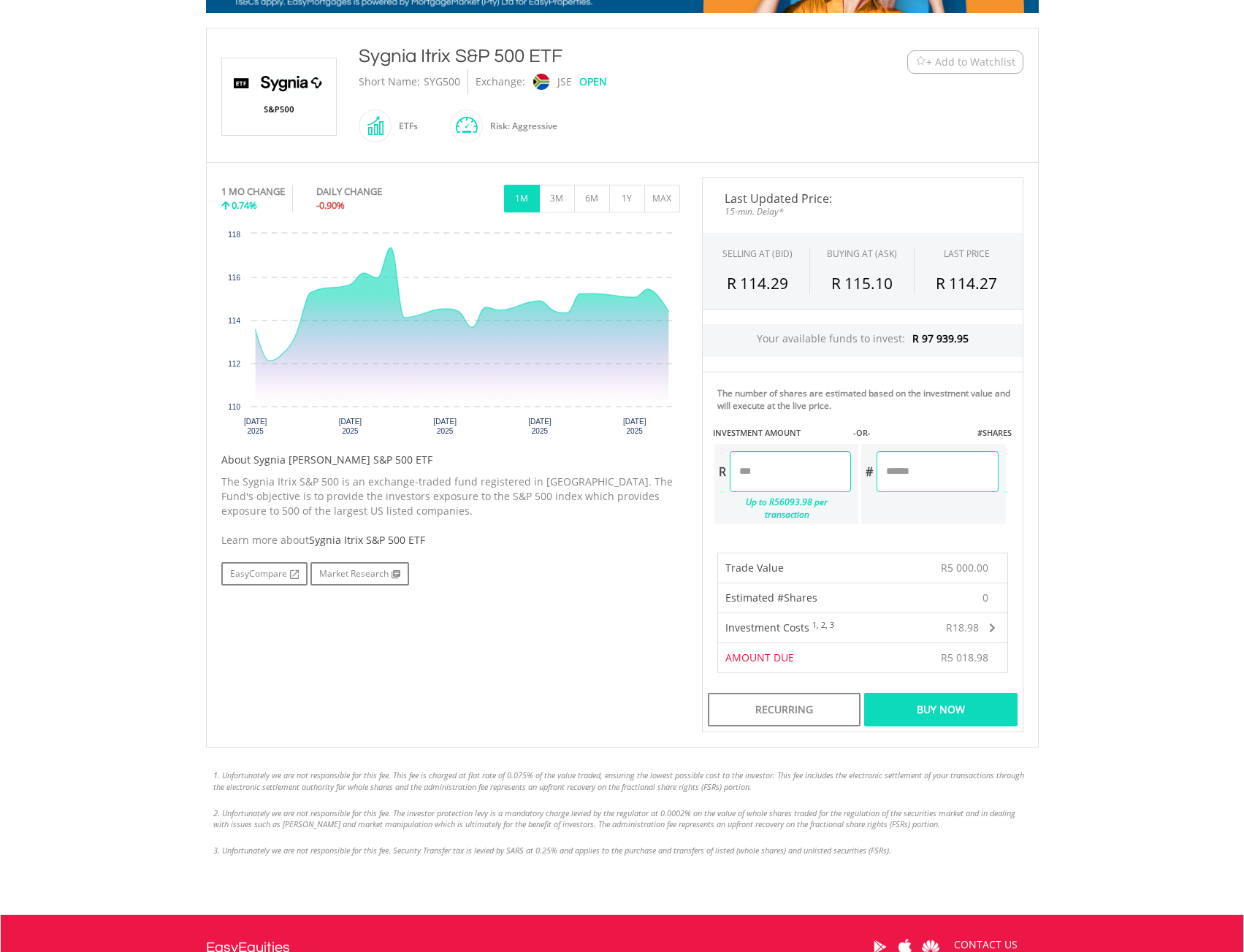
scroll to position [292, 0]
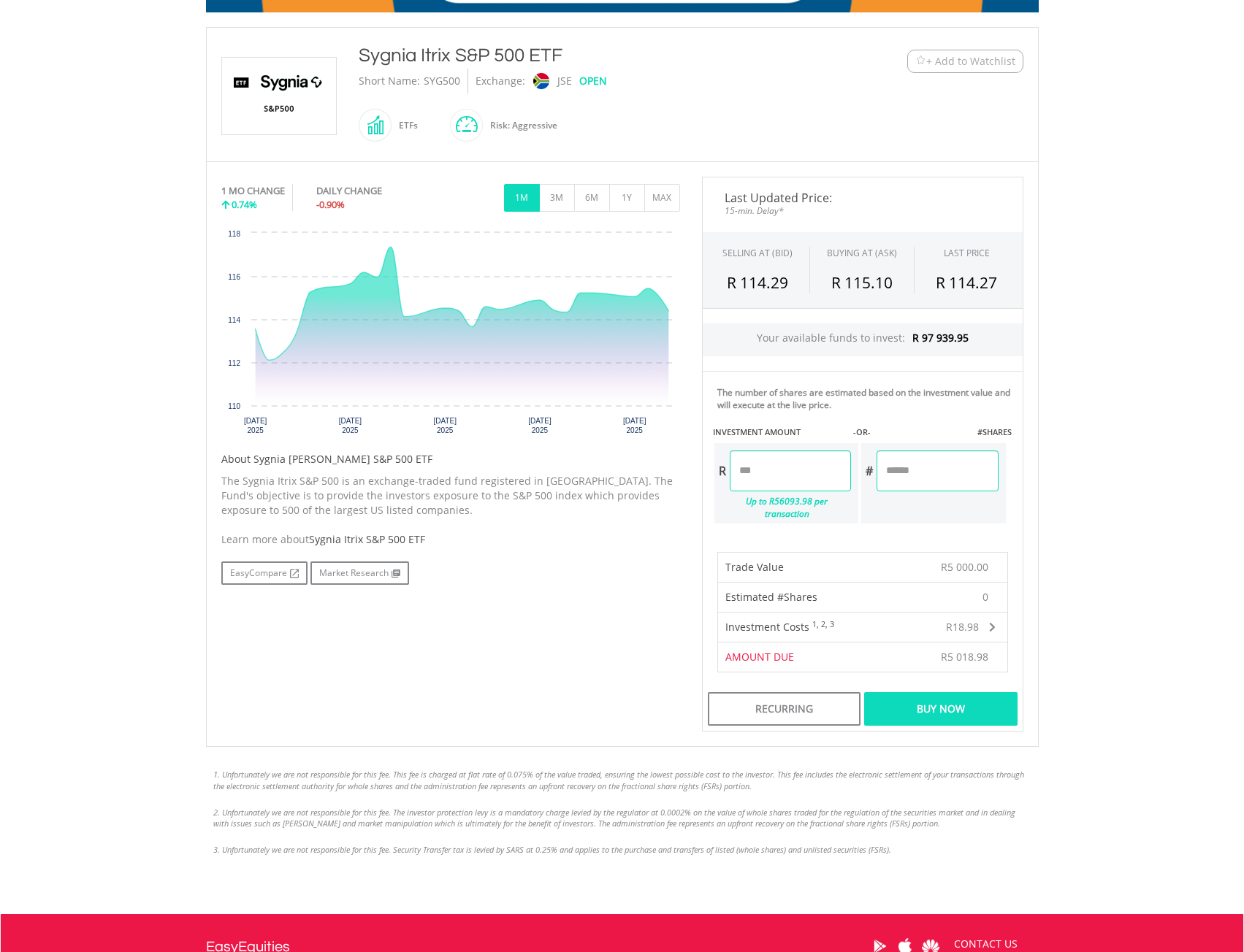
click at [945, 700] on div "Buy Now" at bounding box center [940, 709] width 153 height 34
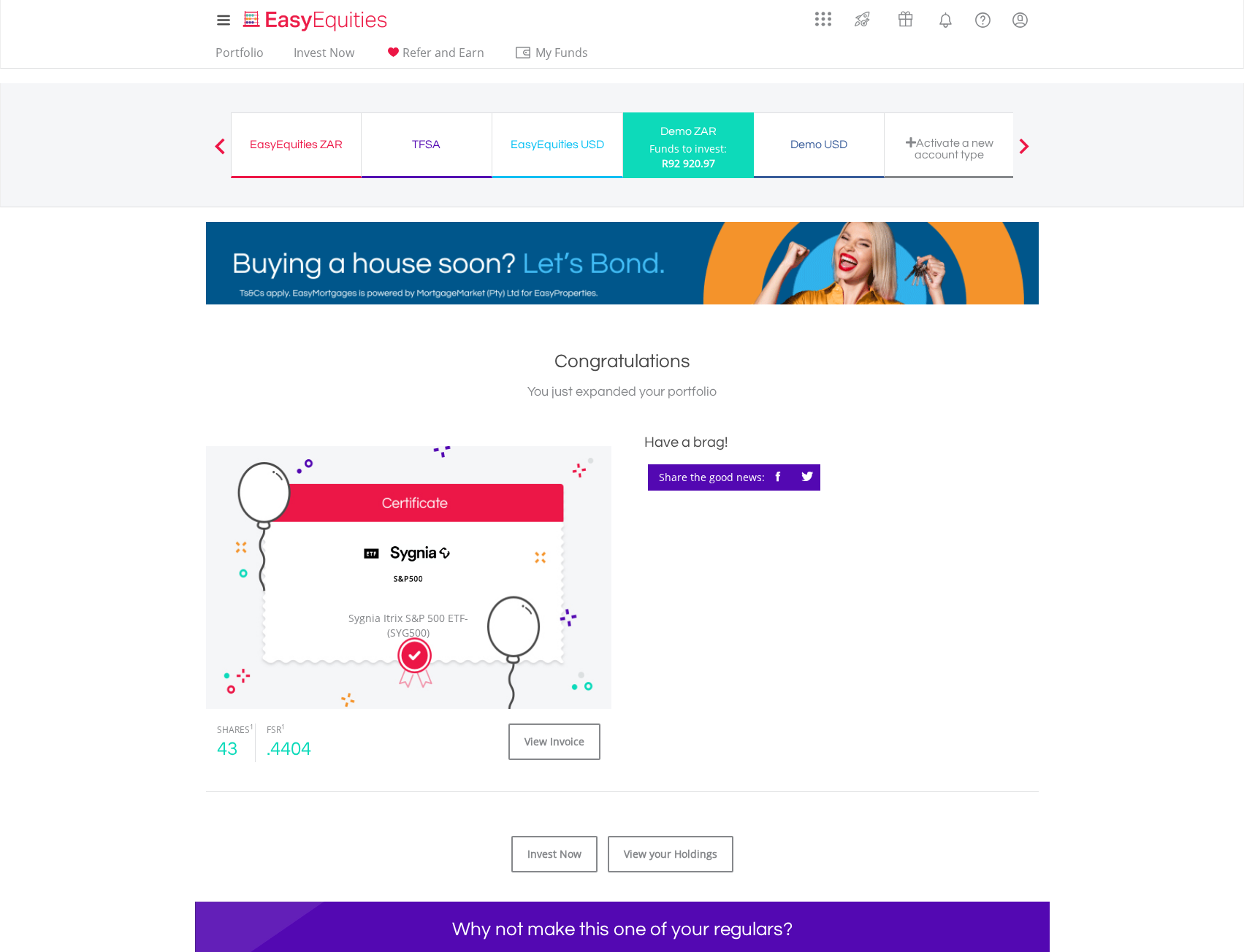
click at [702, 162] on span "R92 920.97" at bounding box center [688, 164] width 53 height 14
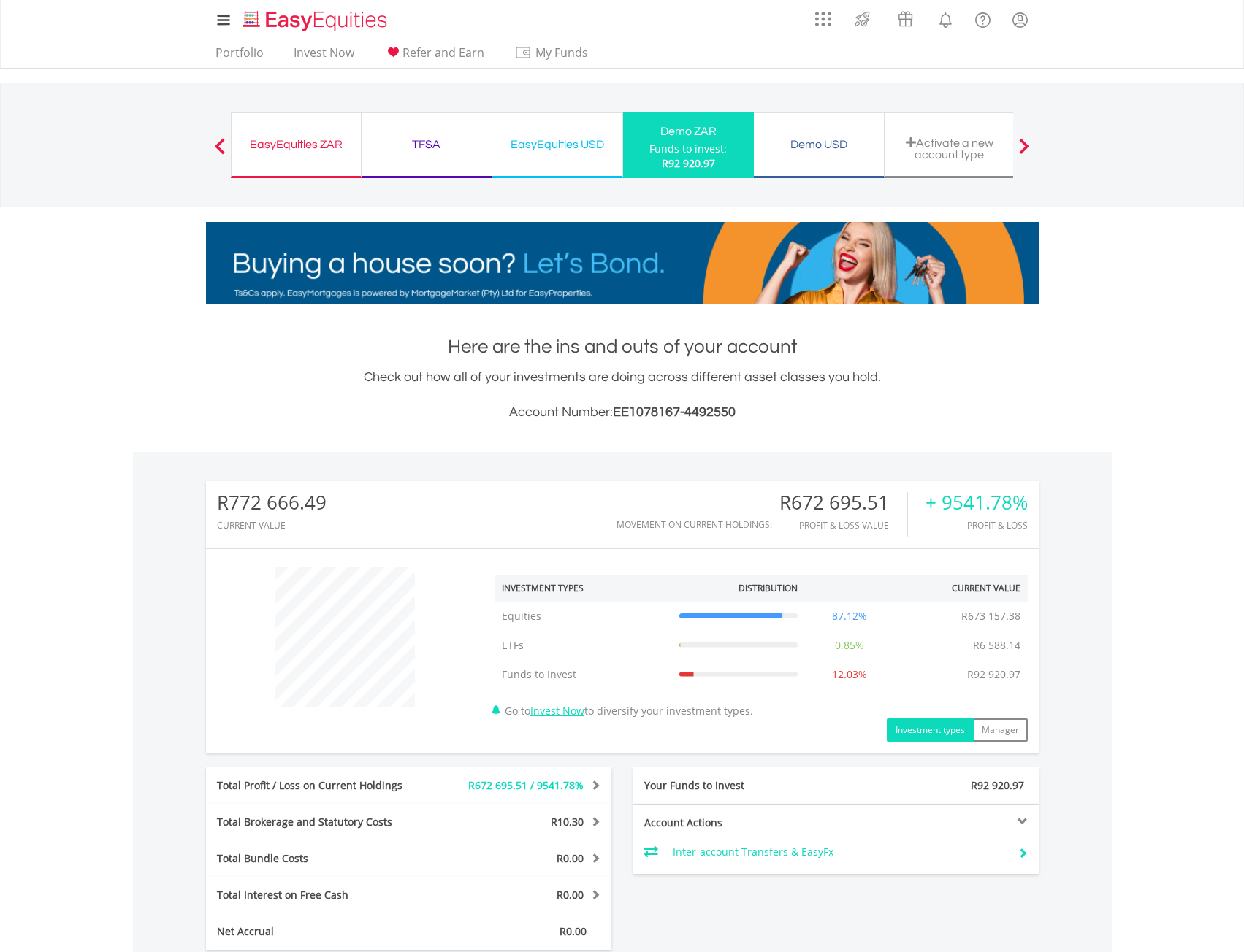
click at [817, 147] on div "Demo USD" at bounding box center [819, 144] width 112 height 21
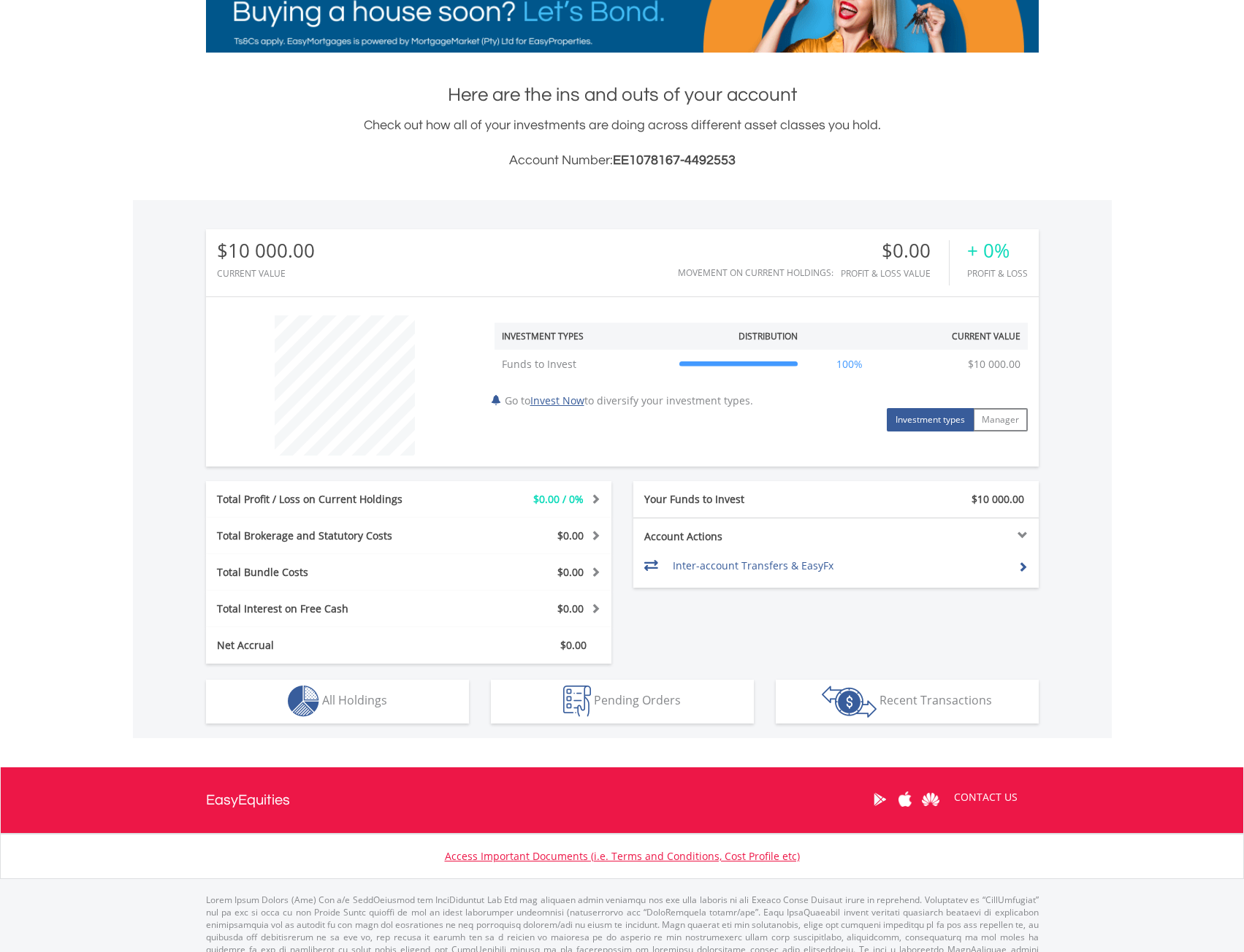
scroll to position [277, 0]
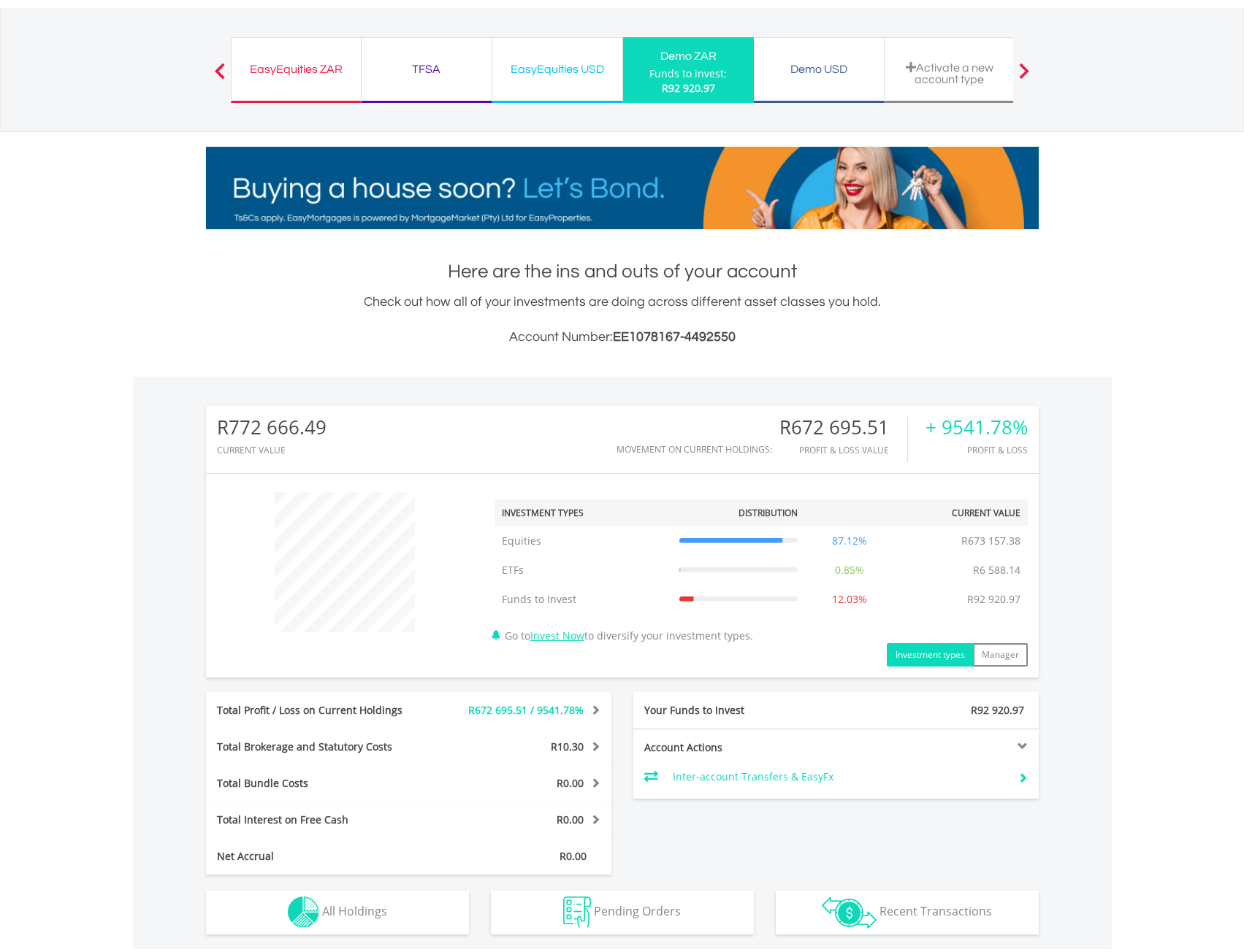
scroll to position [312, 0]
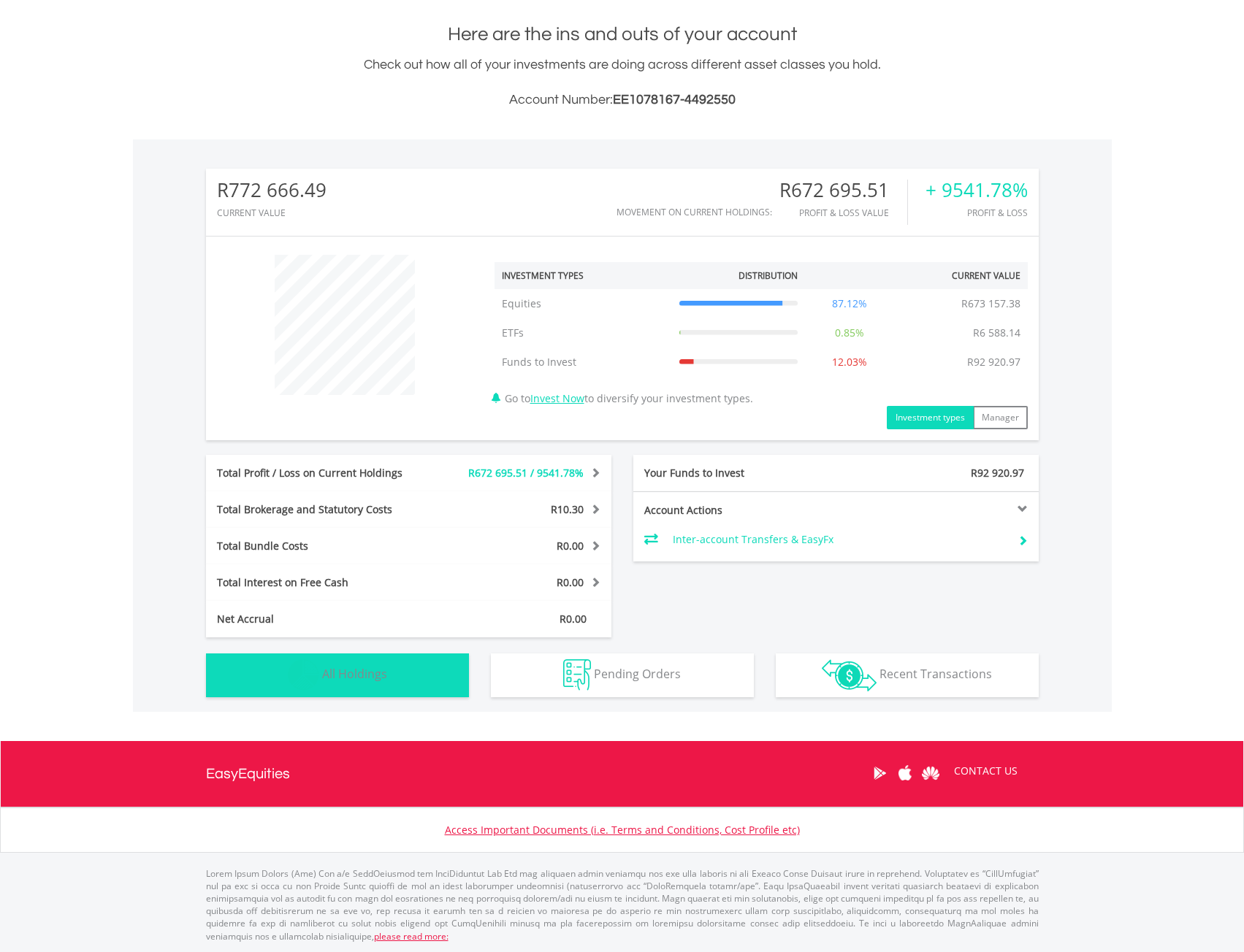
click at [432, 671] on button "Holdings All Holdings" at bounding box center [337, 675] width 263 height 44
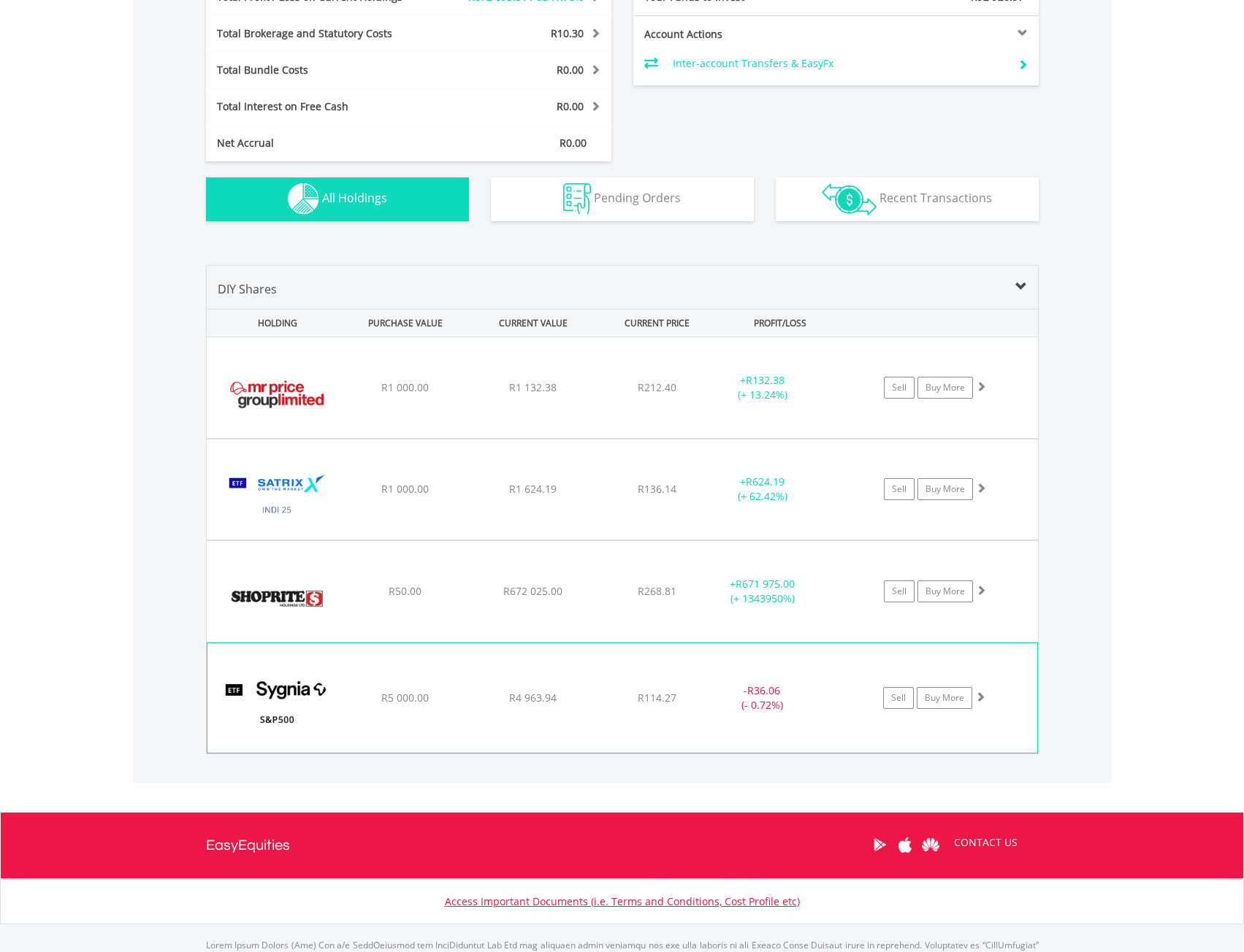
scroll to position [860, 0]
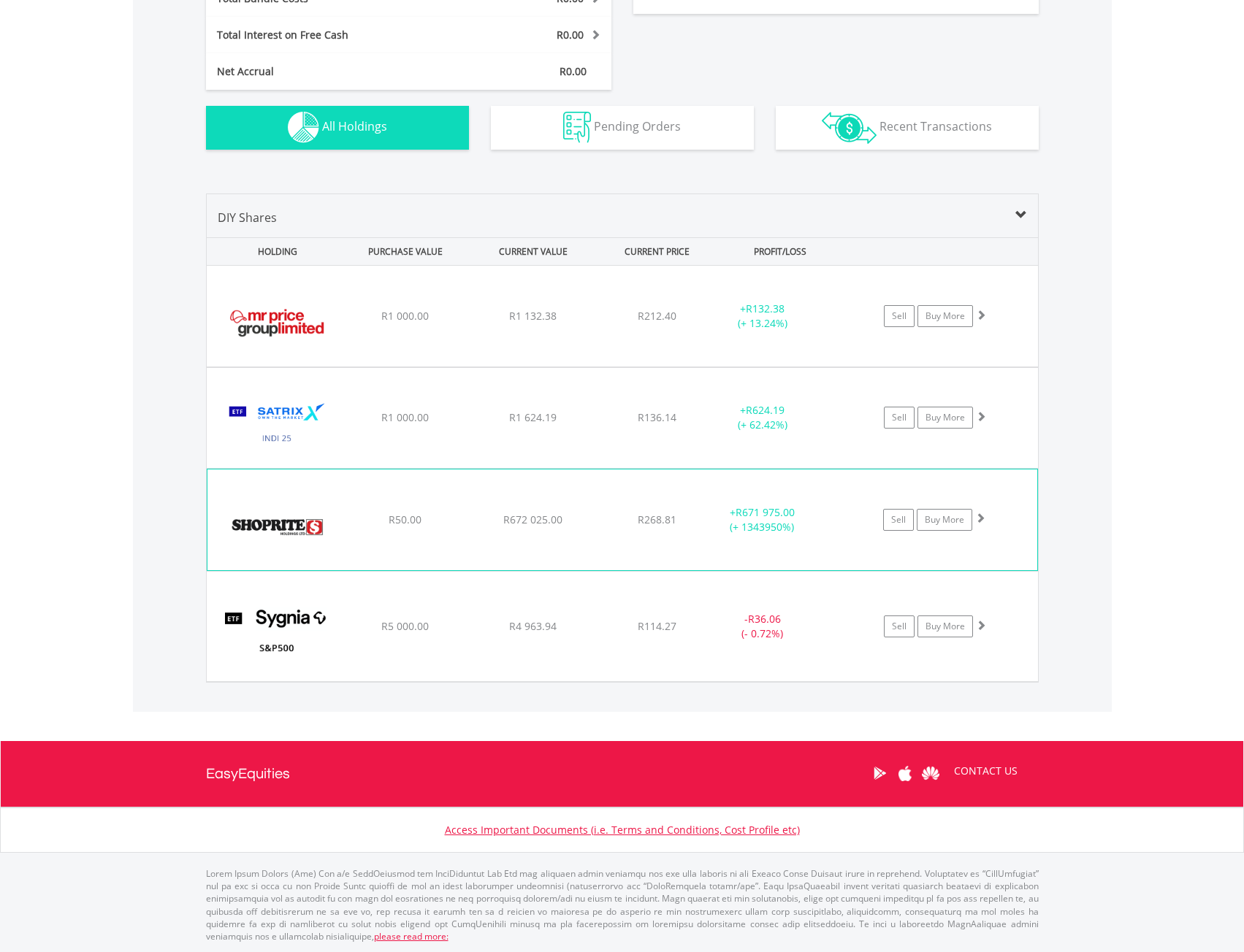
click at [981, 513] on span at bounding box center [980, 517] width 10 height 10
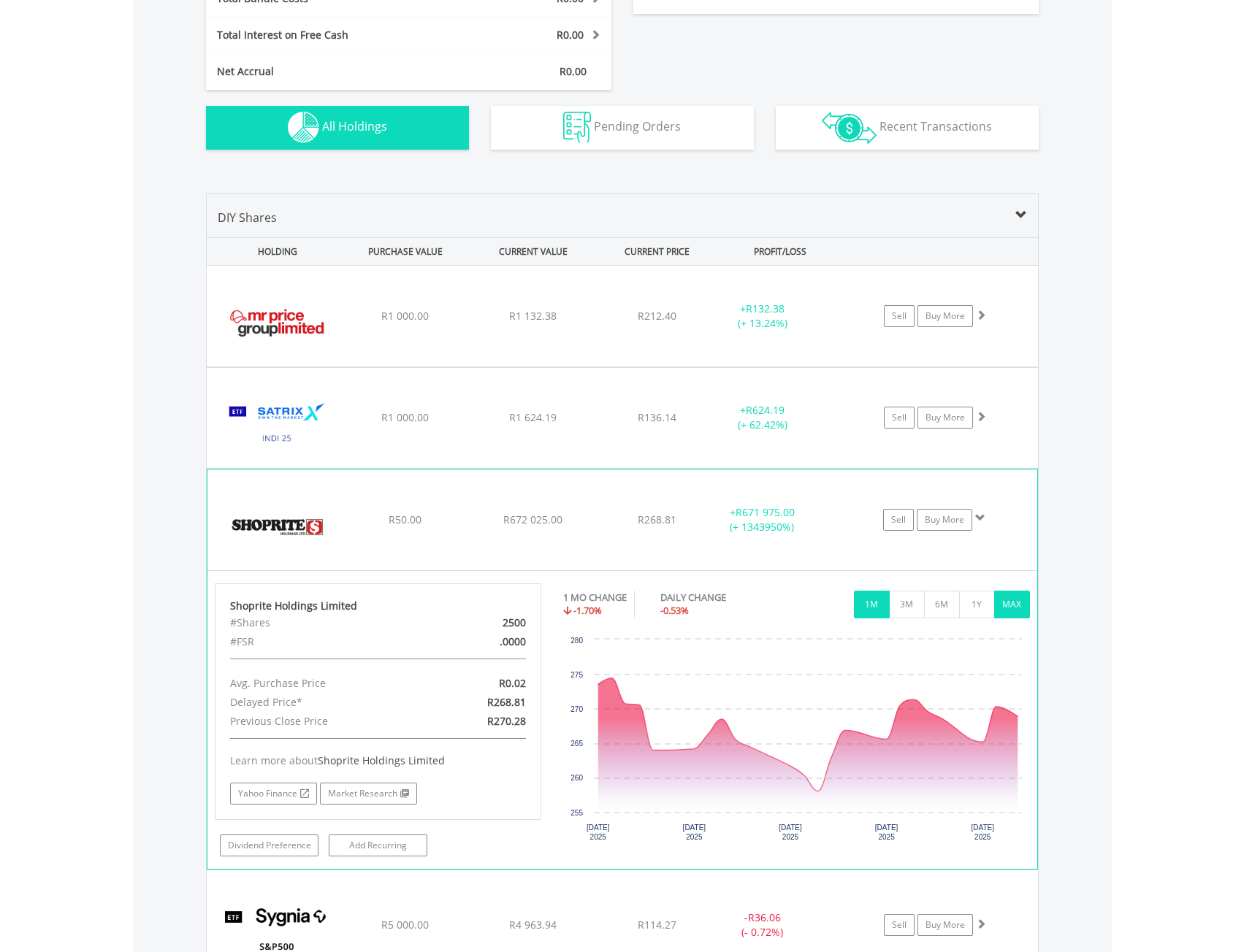
click at [999, 601] on button "MAX" at bounding box center [1011, 604] width 36 height 28
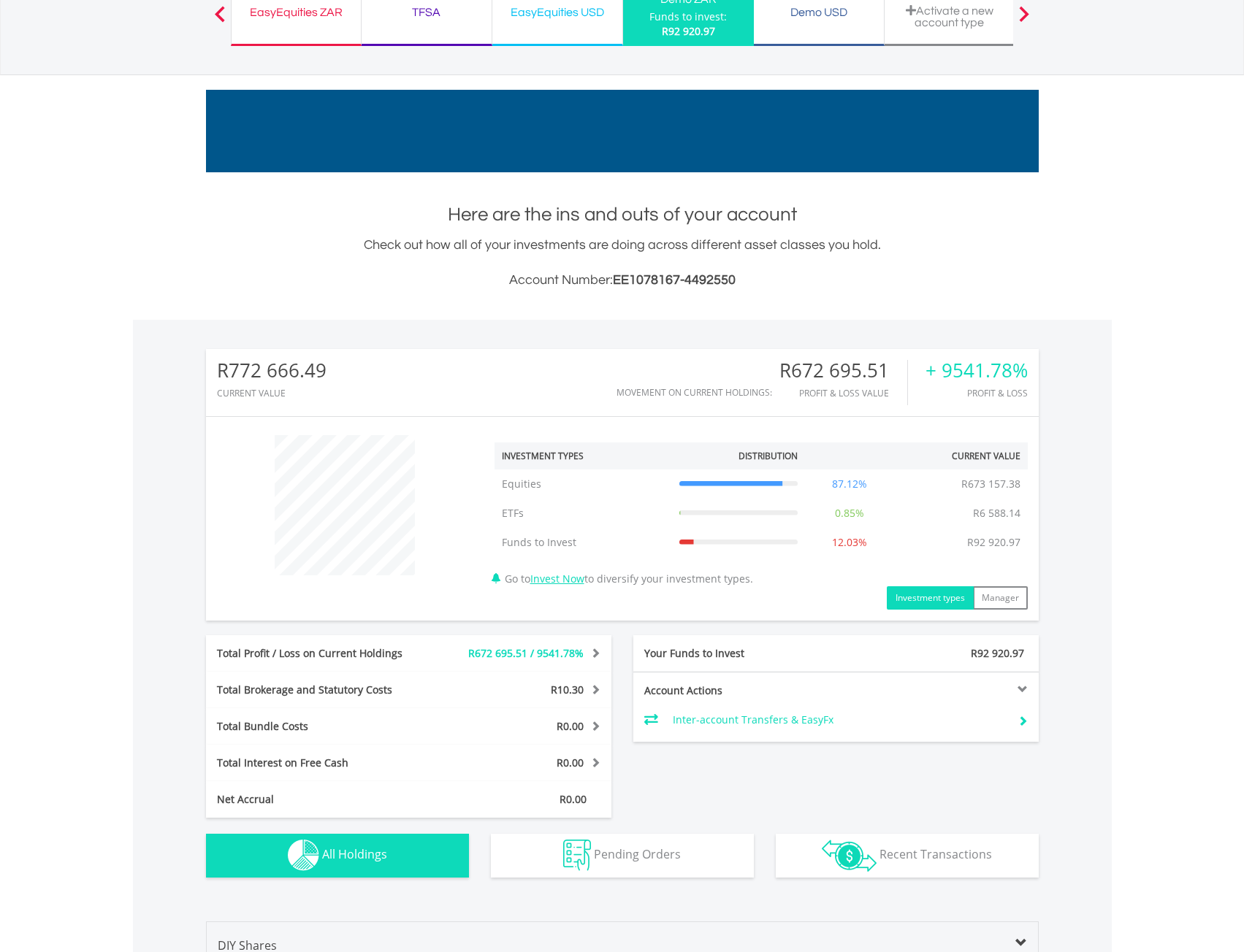
scroll to position [0, 0]
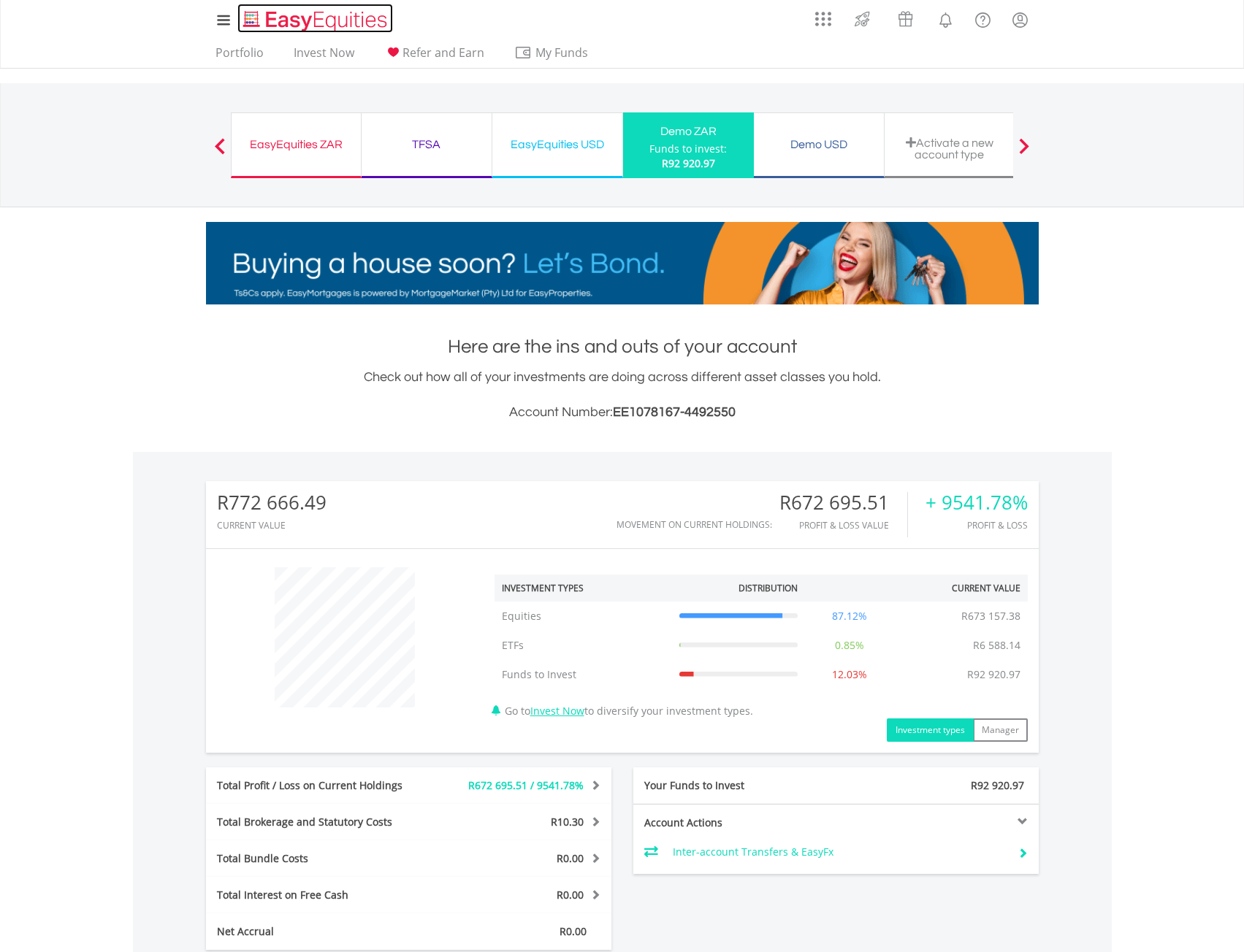
click at [283, 18] on img "Home page" at bounding box center [316, 20] width 153 height 24
